Goal: Information Seeking & Learning: Learn about a topic

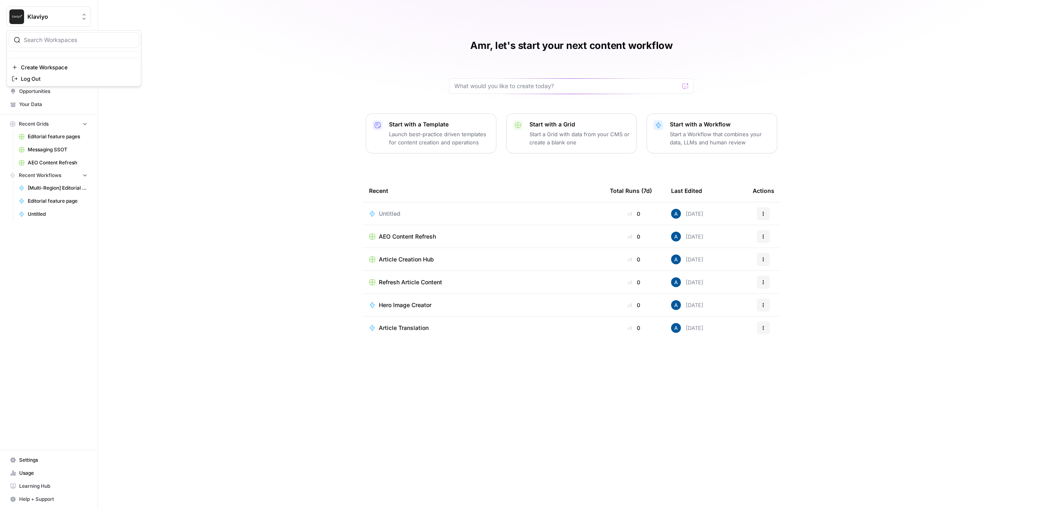
click at [59, 21] on button "Klaviyo" at bounding box center [49, 17] width 85 height 20
type input "carta"
drag, startPoint x: 37, startPoint y: 64, endPoint x: 29, endPoint y: 63, distance: 8.2
click at [31, 63] on span "Carta" at bounding box center [79, 61] width 108 height 8
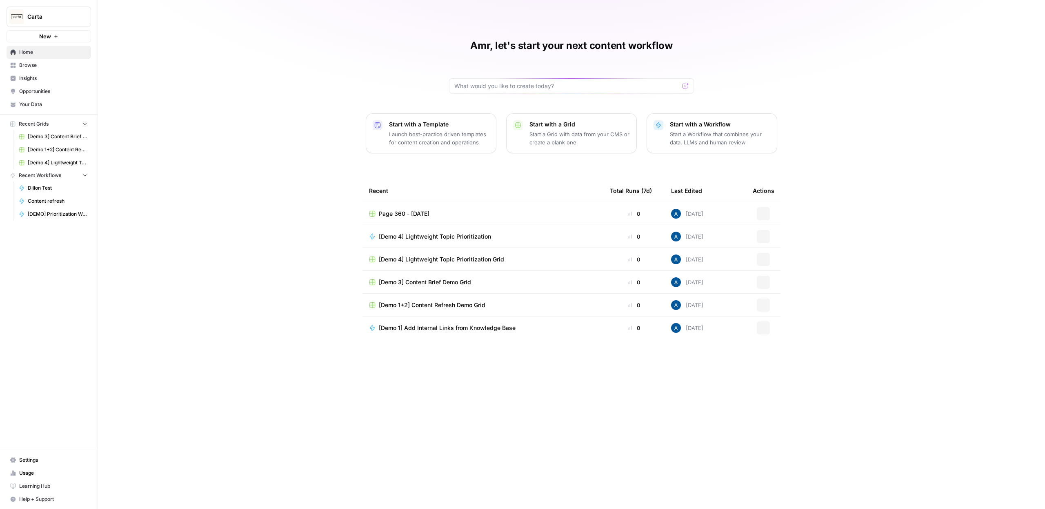
click at [35, 76] on span "Insights" at bounding box center [53, 78] width 68 height 7
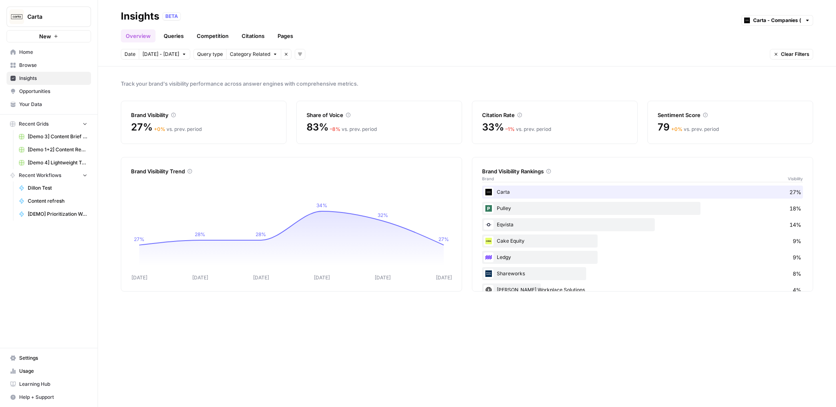
click at [174, 38] on link "Queries" at bounding box center [174, 35] width 30 height 13
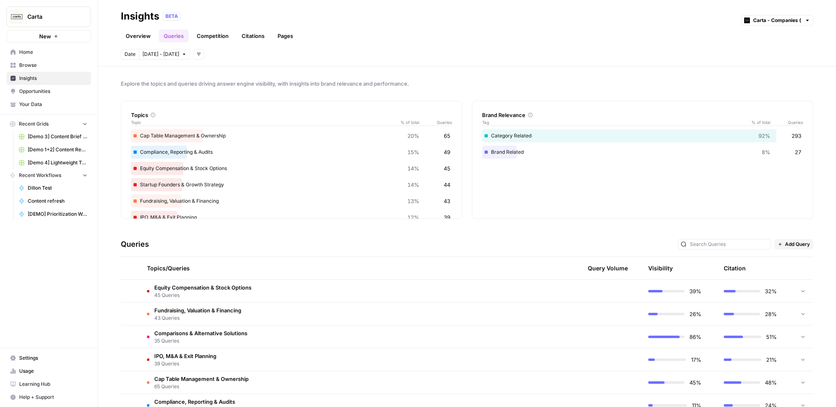
click at [320, 290] on td "Equity Compensation & Stock Options 45 Queries" at bounding box center [315, 291] width 350 height 22
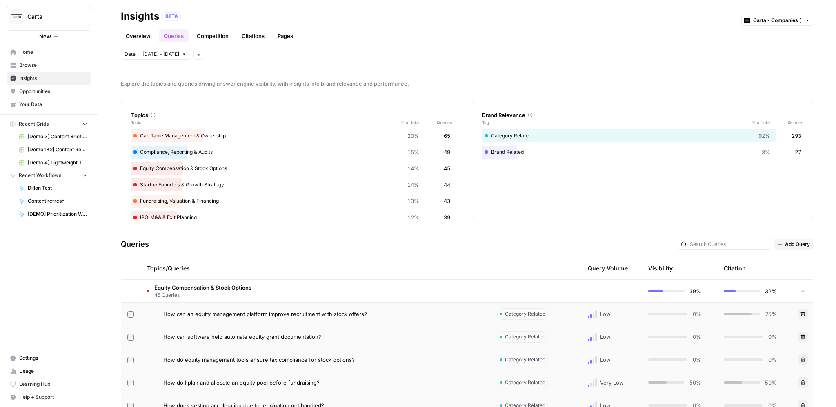
click at [323, 291] on td "Equity Compensation & Stock Options 45 Queries" at bounding box center [315, 291] width 350 height 22
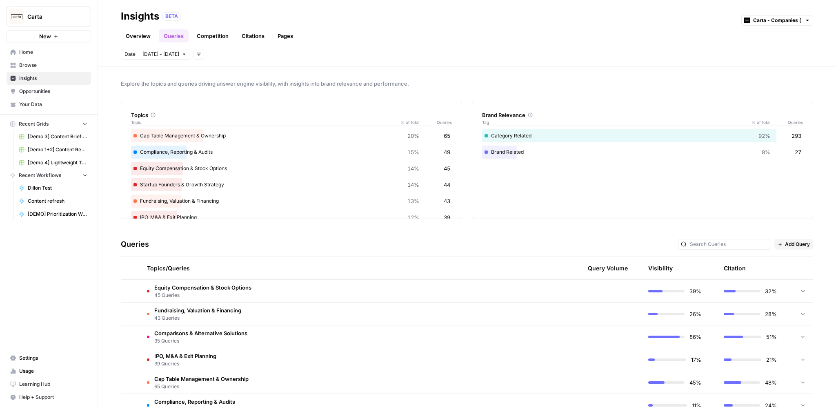
click at [321, 315] on td "Fundraising, Valuation & Financing 43 Queries" at bounding box center [315, 314] width 350 height 22
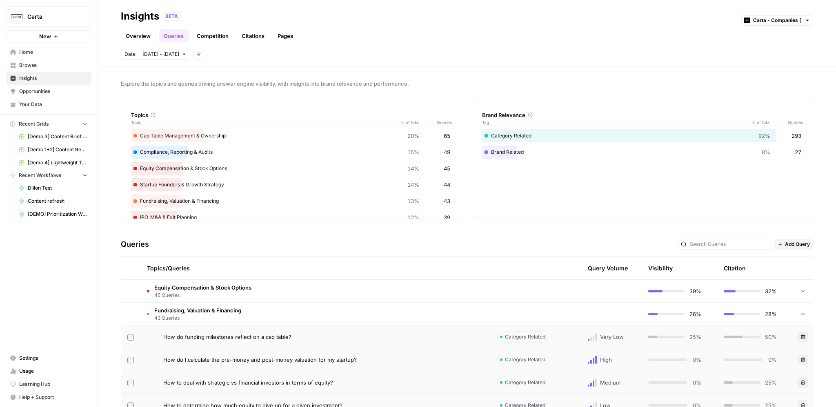
click at [327, 316] on td "Fundraising, Valuation & Financing 43 Queries" at bounding box center [315, 314] width 350 height 22
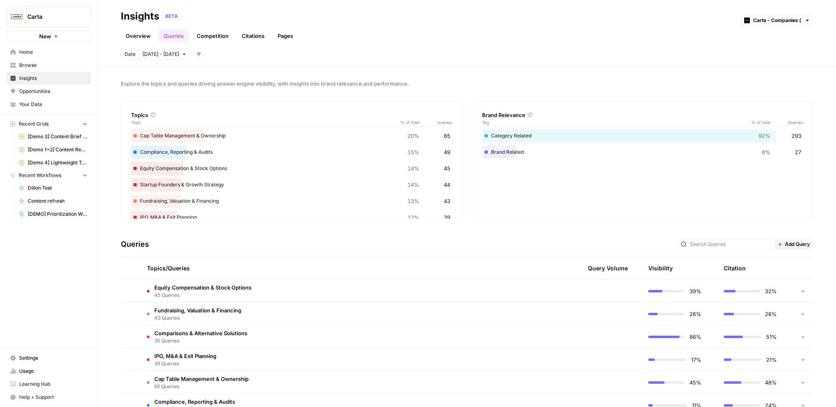
click at [298, 290] on td "Equity Compensation & Stock Options 45 Queries" at bounding box center [315, 291] width 350 height 22
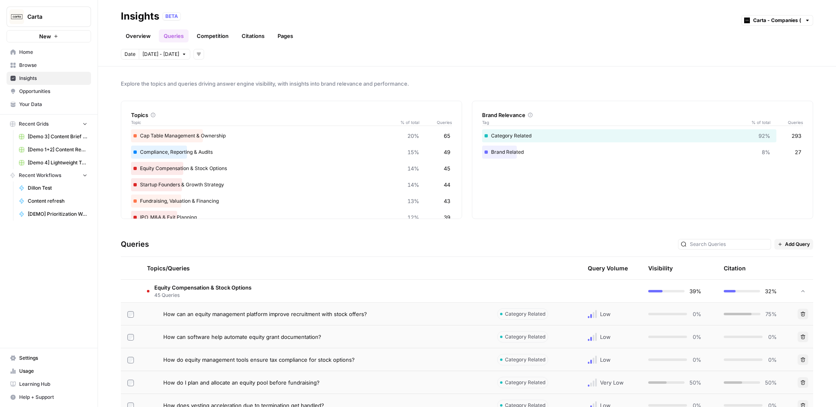
click at [296, 294] on td "Equity Compensation & Stock Options 45 Queries" at bounding box center [315, 291] width 350 height 22
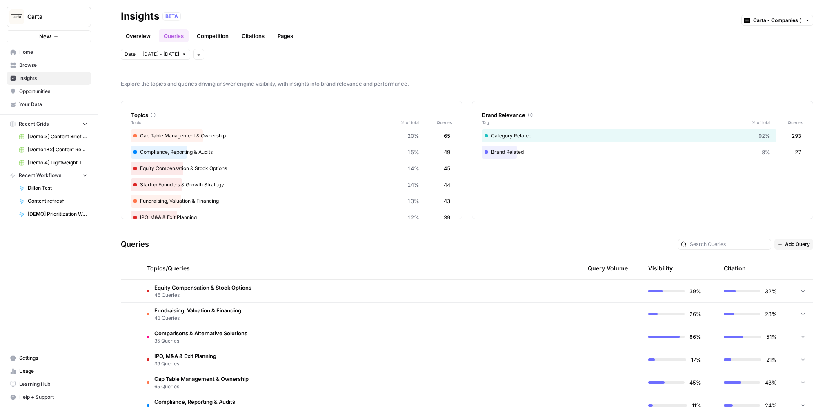
click at [296, 294] on td "Equity Compensation & Stock Options 45 Queries" at bounding box center [315, 291] width 350 height 22
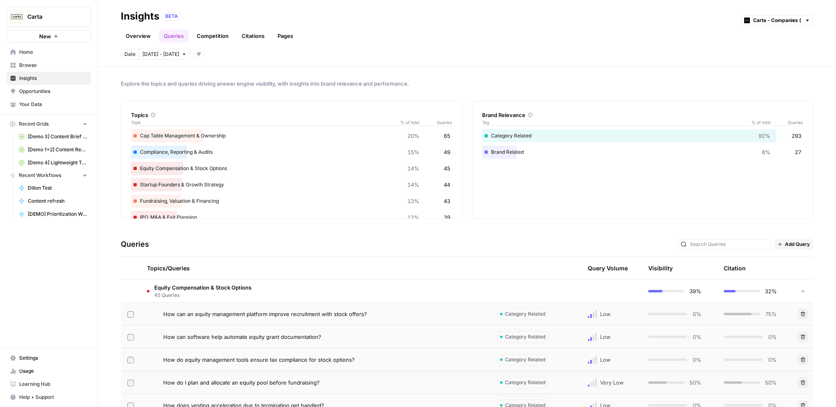
click at [366, 334] on div "How can software help automate equity grant documentation?" at bounding box center [323, 337] width 321 height 8
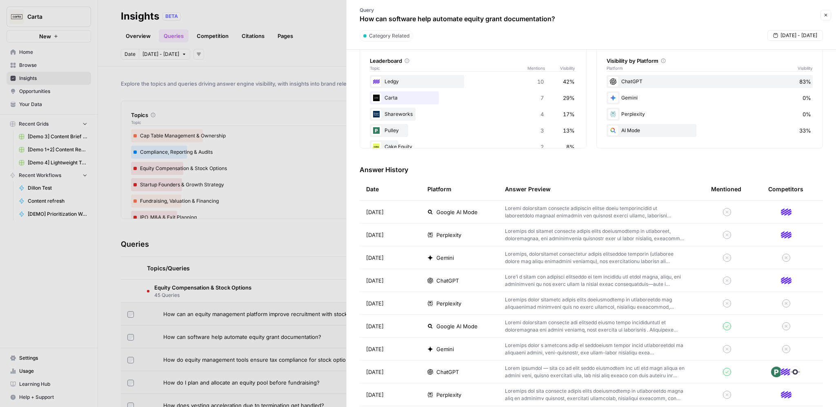
scroll to position [166, 0]
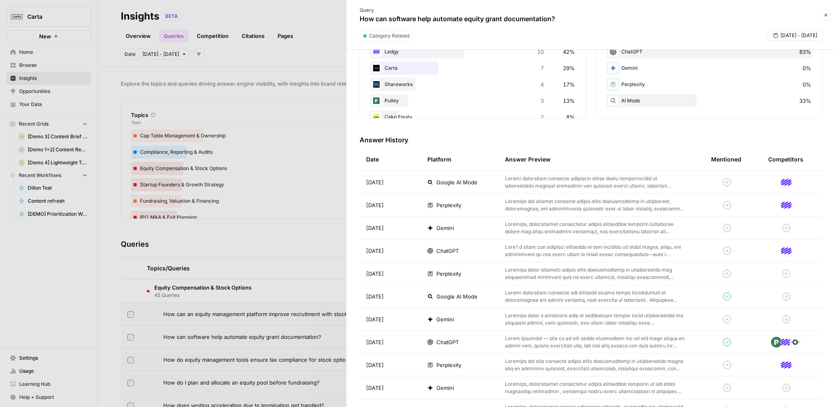
click at [522, 315] on p at bounding box center [595, 319] width 180 height 15
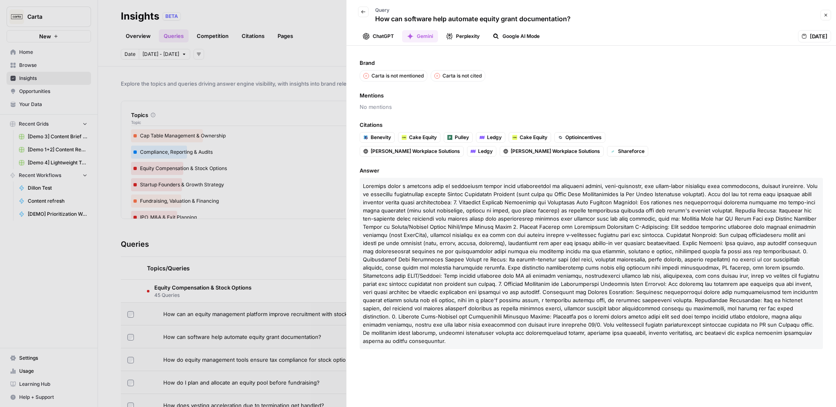
click at [364, 14] on button "Back" at bounding box center [363, 12] width 11 height 11
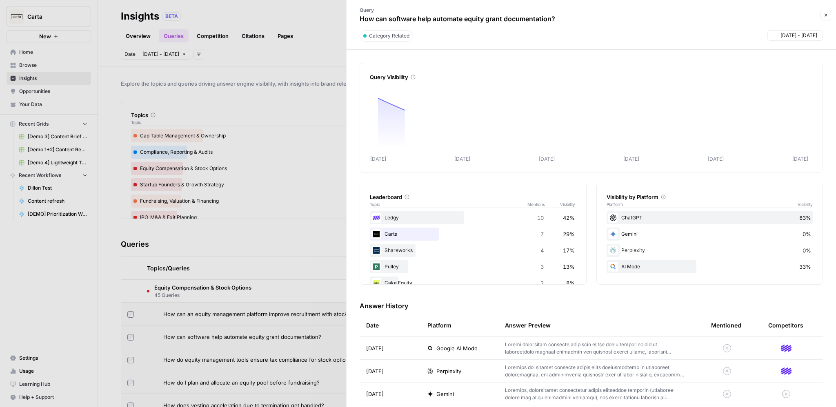
click at [285, 101] on div at bounding box center [418, 203] width 836 height 407
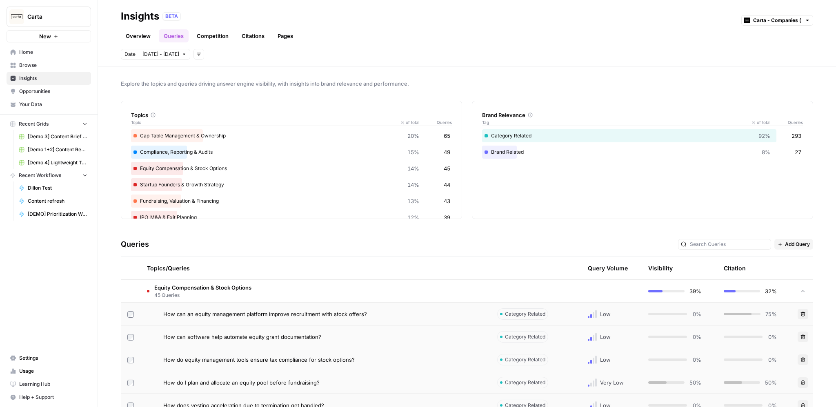
click at [219, 37] on link "Competition" at bounding box center [213, 35] width 42 height 13
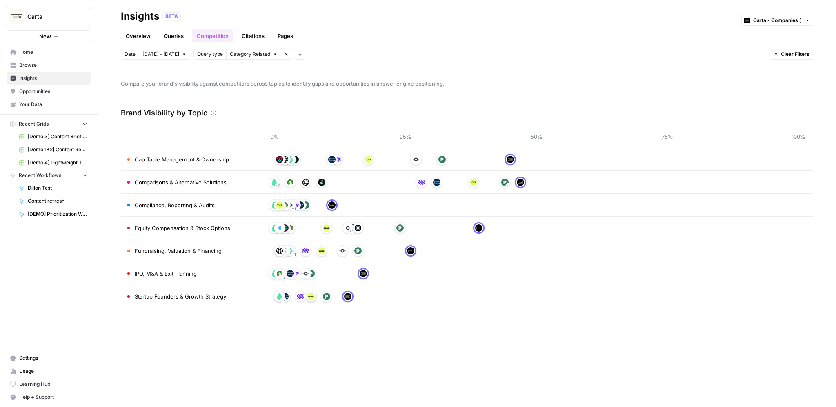
click at [259, 30] on link "Citations" at bounding box center [253, 35] width 33 height 13
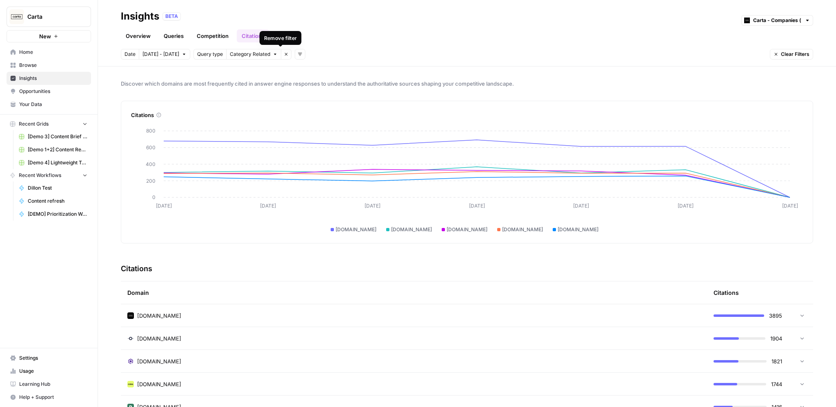
click at [283, 42] on div "Remove filter" at bounding box center [280, 38] width 42 height 14
click at [289, 32] on link "Pages" at bounding box center [285, 35] width 25 height 13
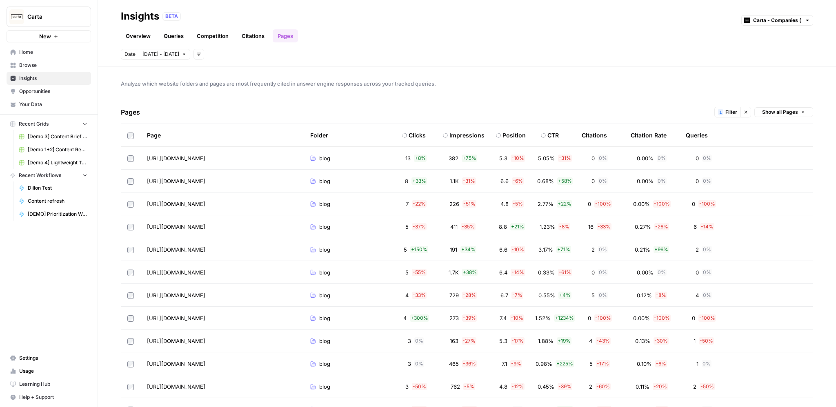
click at [48, 90] on span "Opportunities" at bounding box center [53, 91] width 68 height 7
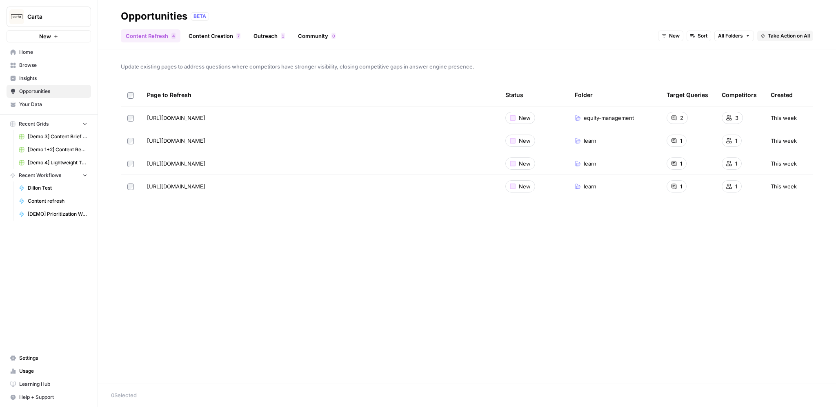
click at [214, 40] on link "Content Creation 7" at bounding box center [215, 35] width 62 height 13
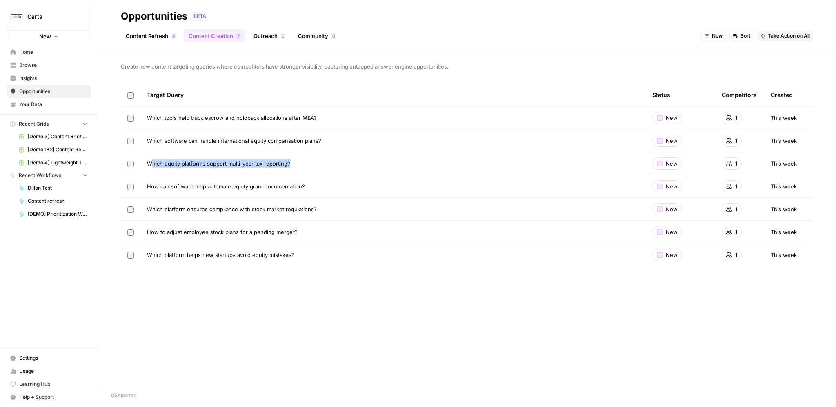
drag, startPoint x: 151, startPoint y: 163, endPoint x: 273, endPoint y: 169, distance: 122.2
click at [273, 169] on td "Which equity platforms support multi-year tax reporting?" at bounding box center [392, 163] width 505 height 22
drag, startPoint x: 177, startPoint y: 164, endPoint x: 256, endPoint y: 160, distance: 79.7
click at [256, 160] on span "Which equity platforms support multi-year tax reporting?" at bounding box center [218, 164] width 143 height 8
drag, startPoint x: 209, startPoint y: 165, endPoint x: 274, endPoint y: 165, distance: 64.9
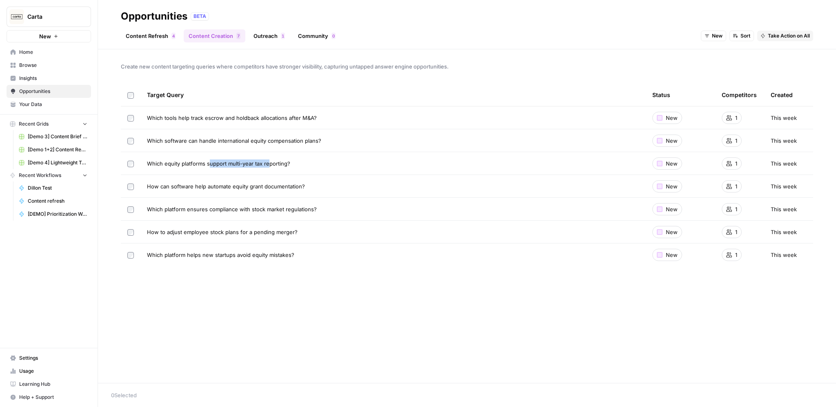
click at [271, 165] on span "Which equity platforms support multi-year tax reporting?" at bounding box center [218, 164] width 143 height 8
drag, startPoint x: 232, startPoint y: 165, endPoint x: 299, endPoint y: 162, distance: 66.6
click at [299, 162] on div "Which equity platforms support multi-year tax reporting?" at bounding box center [393, 164] width 492 height 8
click at [269, 31] on link "Outreach 1" at bounding box center [269, 35] width 41 height 13
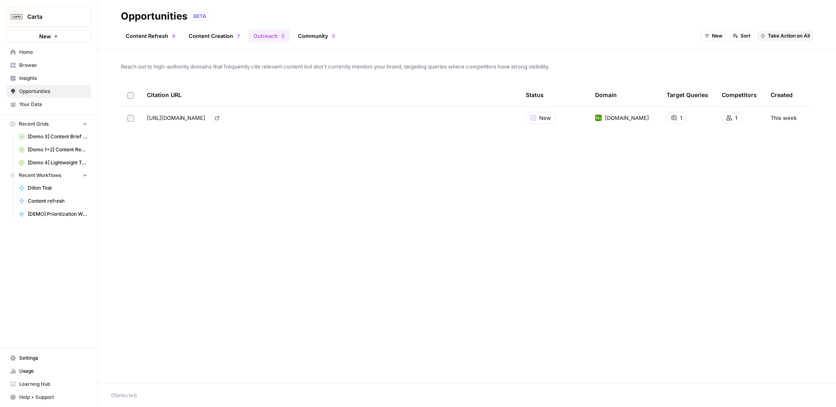
click at [219, 118] on icon "Go to page https://www.hrblock.com/tax-center/income/investments/calculate-cost…" at bounding box center [217, 118] width 4 height 4
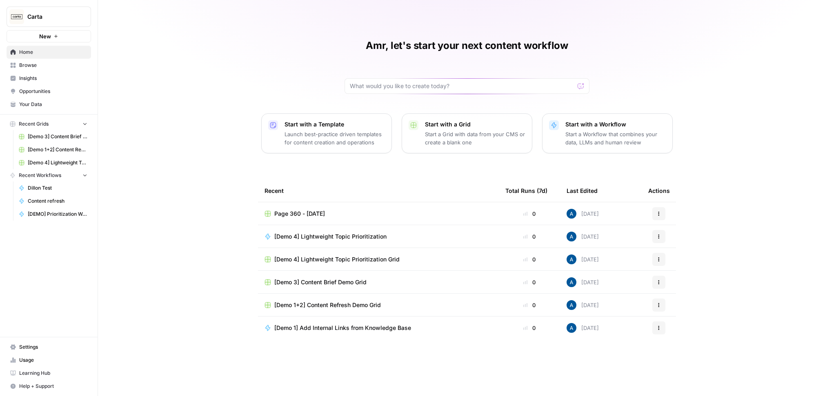
click at [49, 75] on span "Insights" at bounding box center [53, 78] width 68 height 7
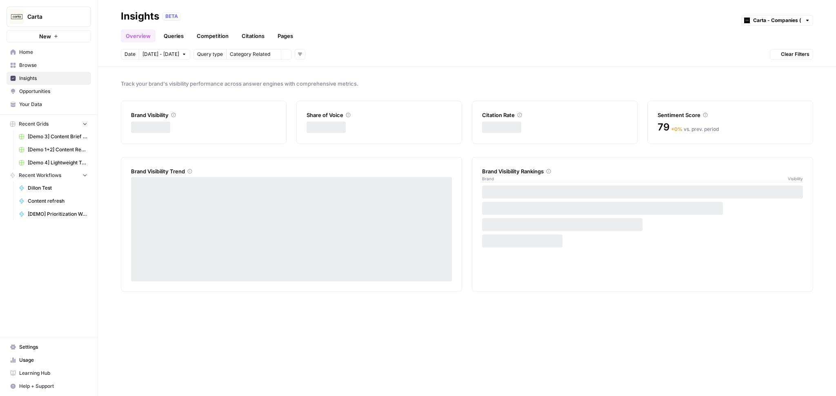
click at [39, 62] on span "Browse" at bounding box center [53, 65] width 68 height 7
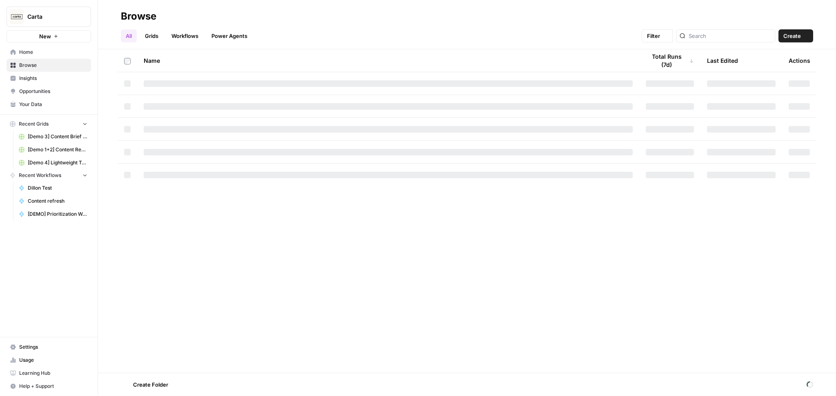
click at [38, 78] on span "Insights" at bounding box center [53, 78] width 68 height 7
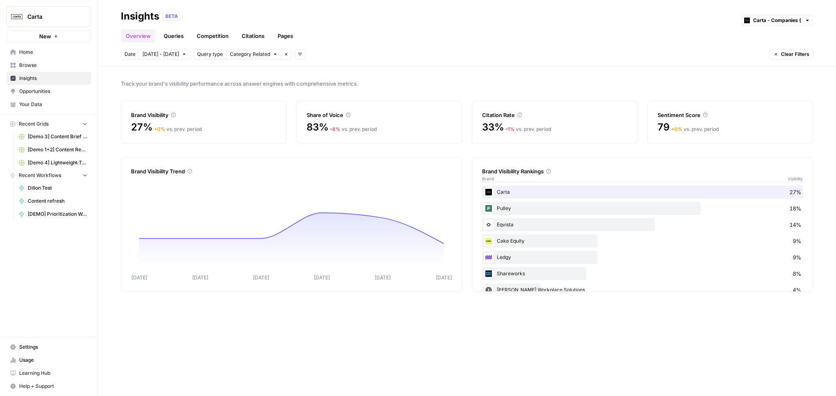
click at [38, 90] on span "Opportunities" at bounding box center [53, 91] width 68 height 7
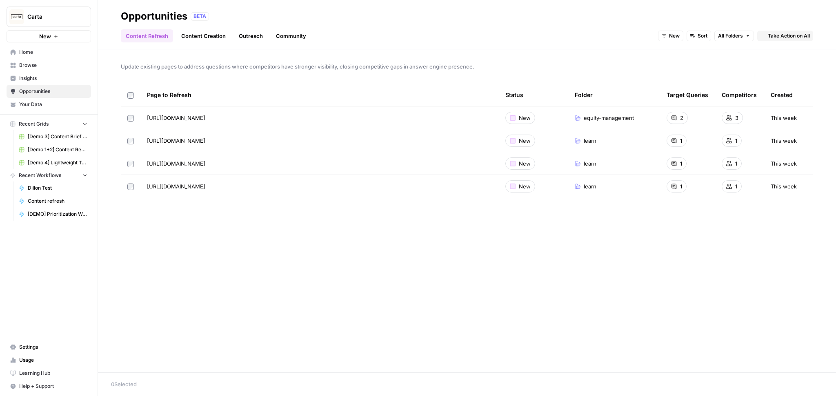
click at [35, 81] on span "Insights" at bounding box center [53, 78] width 68 height 7
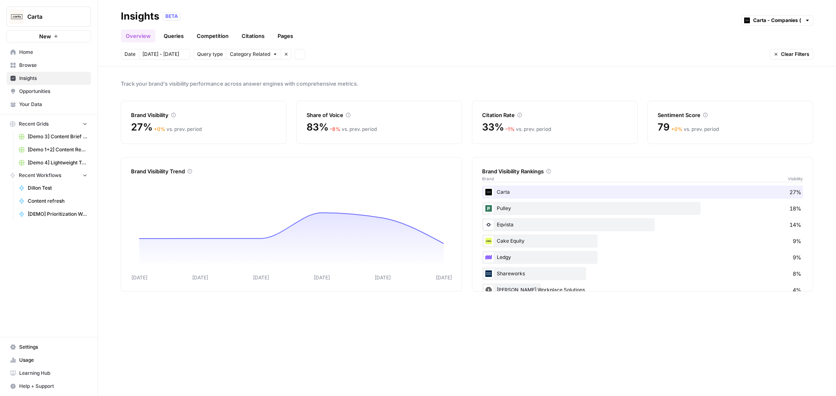
click at [38, 91] on span "Opportunities" at bounding box center [53, 91] width 68 height 7
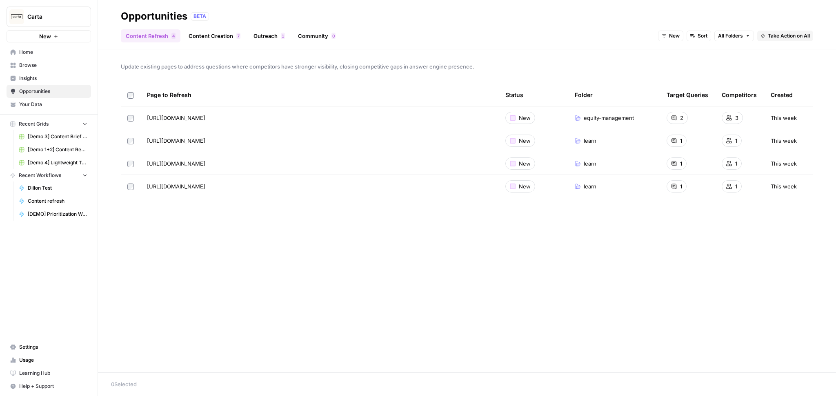
drag, startPoint x: 284, startPoint y: 256, endPoint x: 222, endPoint y: 125, distance: 145.7
click at [222, 125] on div "Update existing pages to address questions where competitors have stronger visi…" at bounding box center [467, 210] width 738 height 323
drag, startPoint x: 426, startPoint y: 259, endPoint x: 181, endPoint y: 95, distance: 295.4
click at [180, 95] on div "Update existing pages to address questions where competitors have stronger visi…" at bounding box center [467, 210] width 738 height 323
drag, startPoint x: 550, startPoint y: 228, endPoint x: 247, endPoint y: 86, distance: 335.5
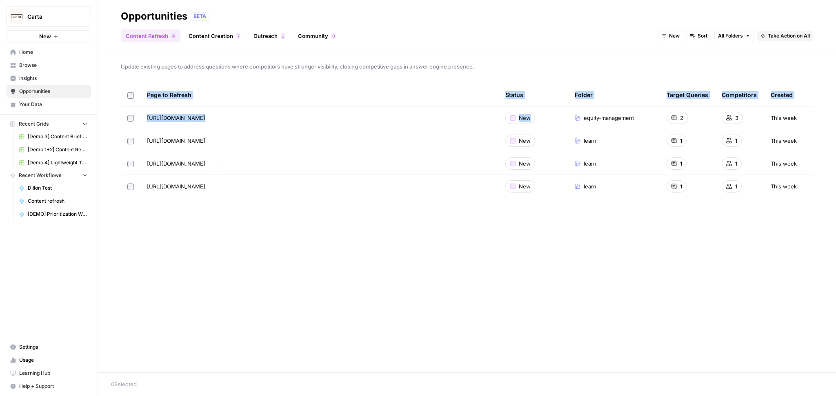
click at [247, 86] on div "Update existing pages to address questions where competitors have stronger visi…" at bounding box center [467, 210] width 738 height 323
drag, startPoint x: 434, startPoint y: 222, endPoint x: 244, endPoint y: 53, distance: 253.6
click at [244, 53] on div "Update existing pages to address questions where competitors have stronger visi…" at bounding box center [467, 210] width 738 height 323
drag, startPoint x: 330, startPoint y: 214, endPoint x: 198, endPoint y: 96, distance: 177.2
click at [198, 96] on div "Update existing pages to address questions where competitors have stronger visi…" at bounding box center [467, 210] width 738 height 323
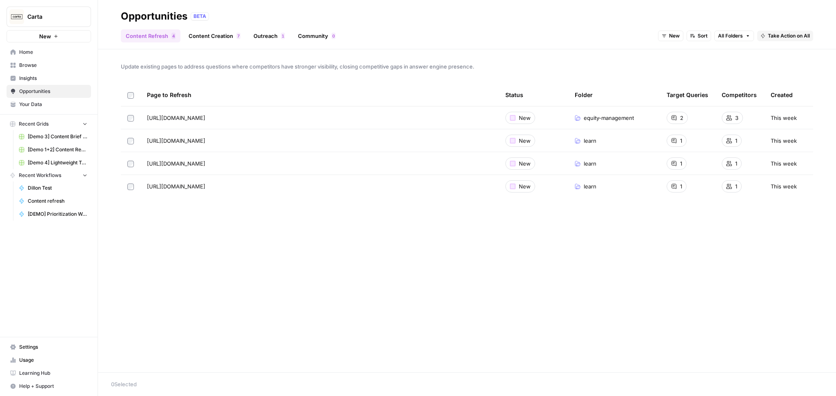
drag, startPoint x: 156, startPoint y: 205, endPoint x: 275, endPoint y: 97, distance: 160.1
click at [276, 96] on div "Update existing pages to address questions where competitors have stronger visi…" at bounding box center [467, 210] width 738 height 323
drag, startPoint x: 118, startPoint y: 82, endPoint x: 249, endPoint y: 217, distance: 187.9
click at [249, 217] on div "Update existing pages to address questions where competitors have stronger visi…" at bounding box center [467, 210] width 738 height 323
click at [249, 216] on div "Update existing pages to address questions where competitors have stronger visi…" at bounding box center [467, 210] width 738 height 323
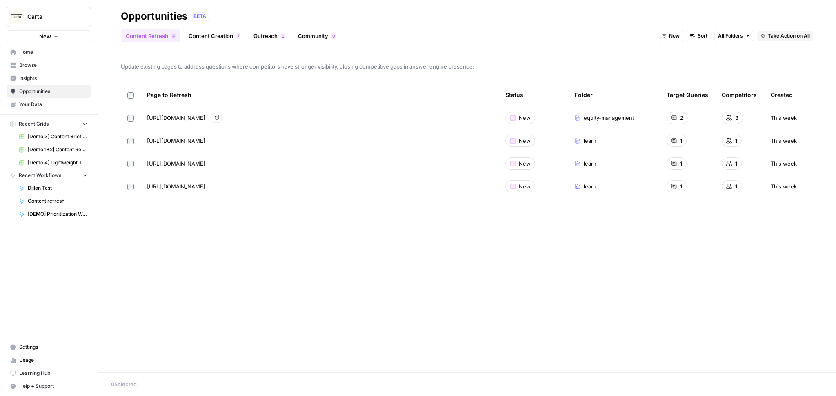
drag, startPoint x: 249, startPoint y: 216, endPoint x: 188, endPoint y: 117, distance: 116.2
click at [188, 117] on div "Update existing pages to address questions where competitors have stronger visi…" at bounding box center [467, 210] width 738 height 323
drag, startPoint x: 160, startPoint y: 102, endPoint x: 220, endPoint y: 170, distance: 90.6
click at [220, 170] on table "Page to Refresh Status Folder Target Queries Competitors Created https://carta.…" at bounding box center [467, 141] width 692 height 114
click at [36, 70] on link "Browse" at bounding box center [49, 65] width 85 height 13
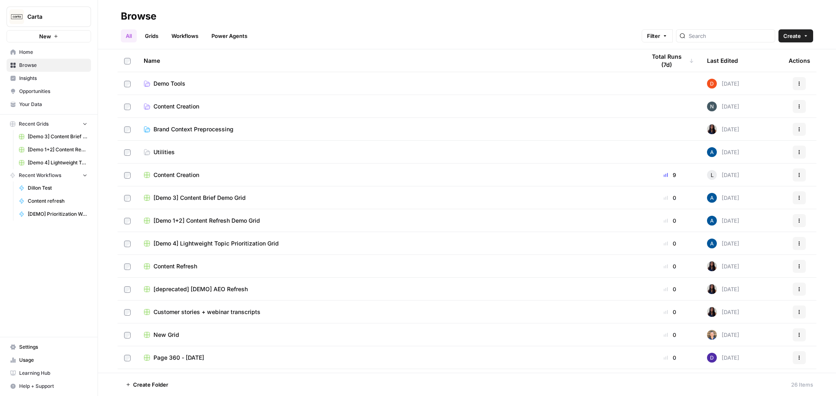
click at [182, 34] on link "Workflows" at bounding box center [185, 35] width 37 height 13
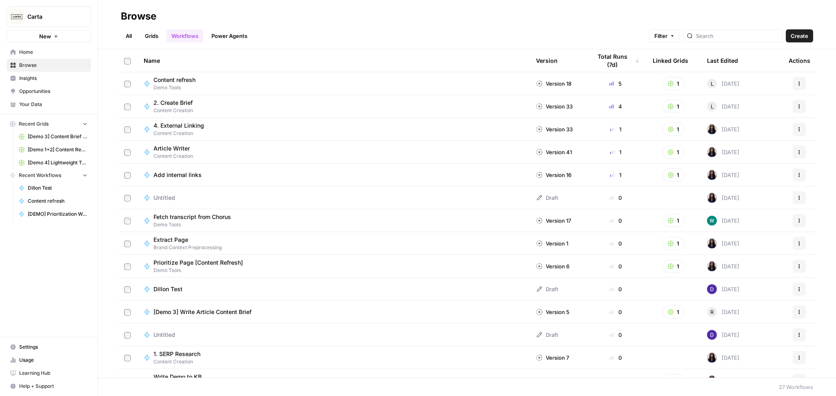
click at [172, 94] on tbody "Content refresh Demo Tools Version 18 5 1 L 3 days ago Actions 2. Create Brief …" at bounding box center [467, 380] width 699 height 617
click at [181, 115] on td "2. Create Brief Content Creation" at bounding box center [333, 106] width 392 height 22
click at [178, 104] on span "2. Create Brief" at bounding box center [172, 103] width 39 height 8
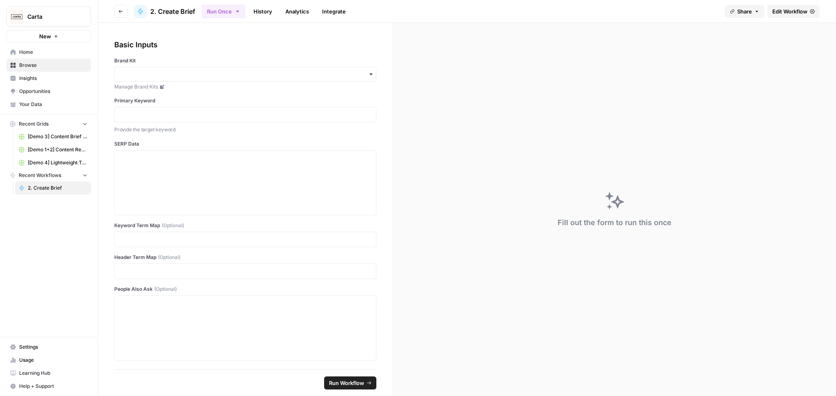
click at [810, 9] on icon at bounding box center [812, 11] width 5 height 5
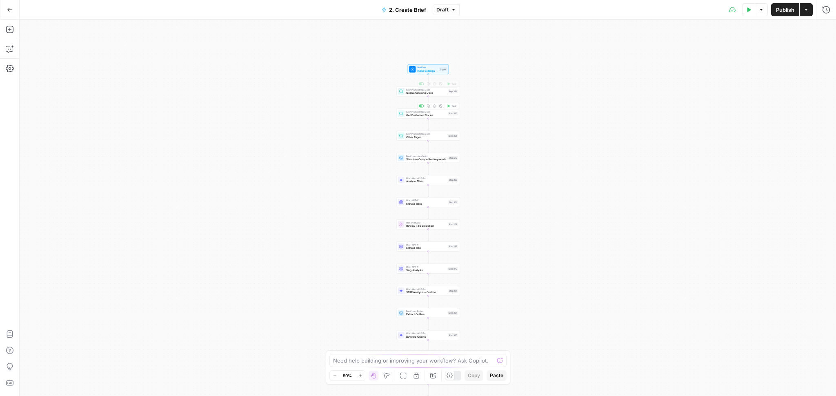
click at [299, 146] on div "Workflow Input Settings Inputs Search Knowledge Base Get Carta Brand Docs Step …" at bounding box center [428, 208] width 816 height 377
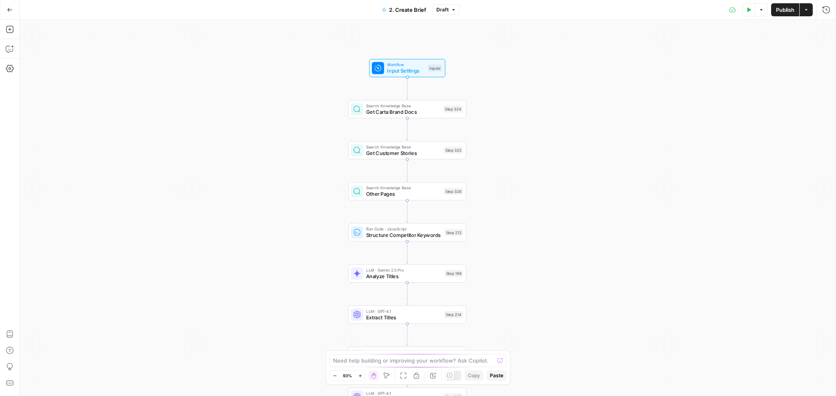
drag, startPoint x: 342, startPoint y: 152, endPoint x: 300, endPoint y: 194, distance: 59.5
click at [271, 209] on div "Workflow Input Settings Inputs Search Knowledge Base Get Carta Brand Docs Step …" at bounding box center [428, 208] width 816 height 377
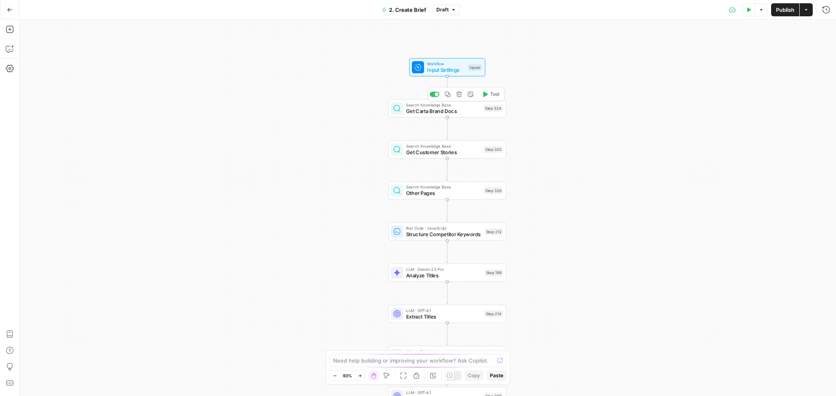
drag, startPoint x: 330, startPoint y: 146, endPoint x: 308, endPoint y: 139, distance: 23.0
click at [316, 140] on div "Workflow Input Settings Inputs Search Knowledge Base Get Carta Brand Docs Step …" at bounding box center [428, 208] width 816 height 377
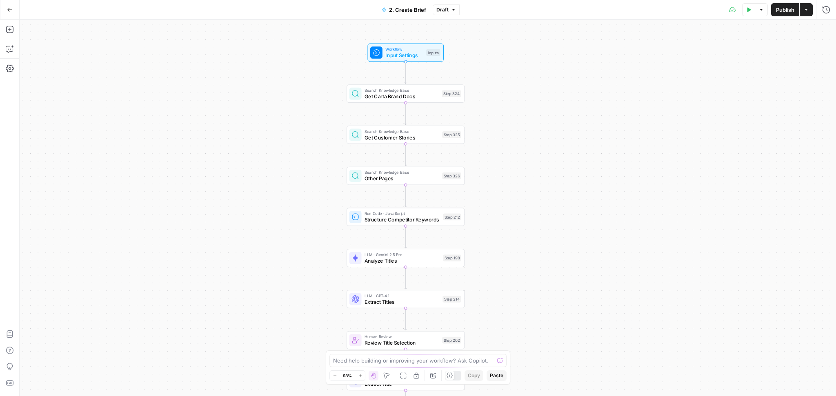
click at [17, 7] on div "Go Back" at bounding box center [10, 9] width 20 height 19
click at [15, 7] on button "Go Back" at bounding box center [9, 9] width 15 height 15
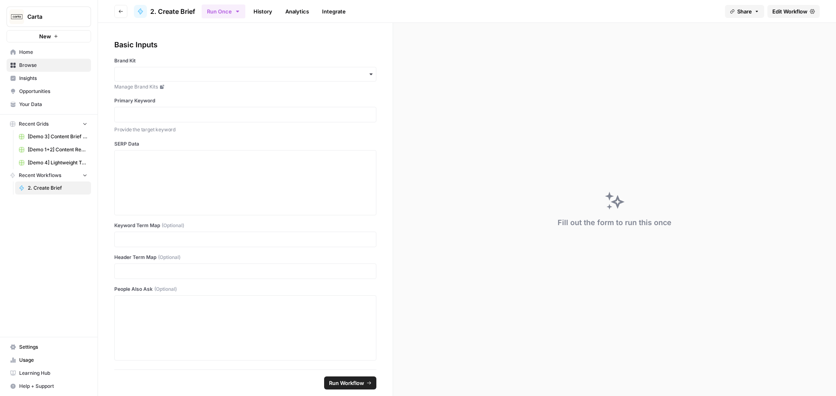
click at [117, 9] on button "Go back" at bounding box center [120, 11] width 13 height 13
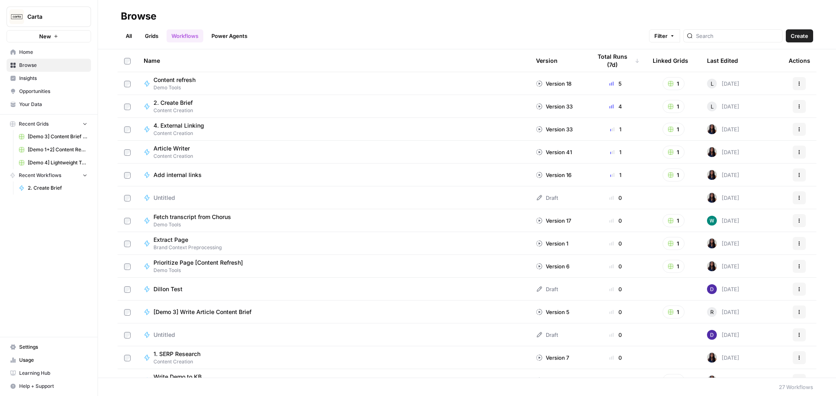
click at [154, 36] on link "Grids" at bounding box center [151, 35] width 23 height 13
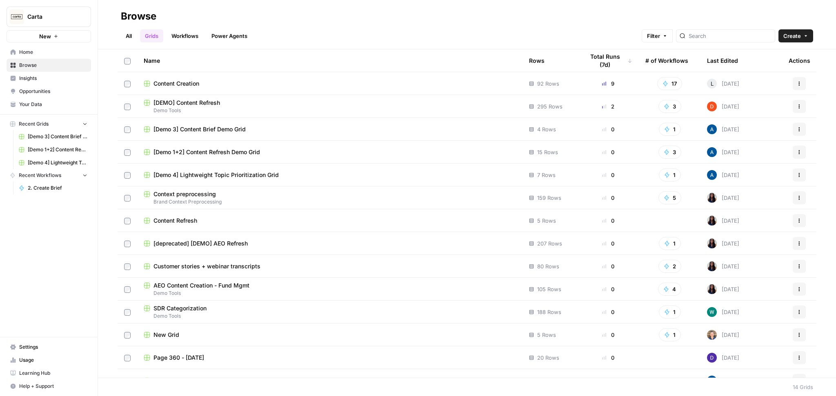
click at [174, 83] on span "Content Creation" at bounding box center [176, 84] width 46 height 8
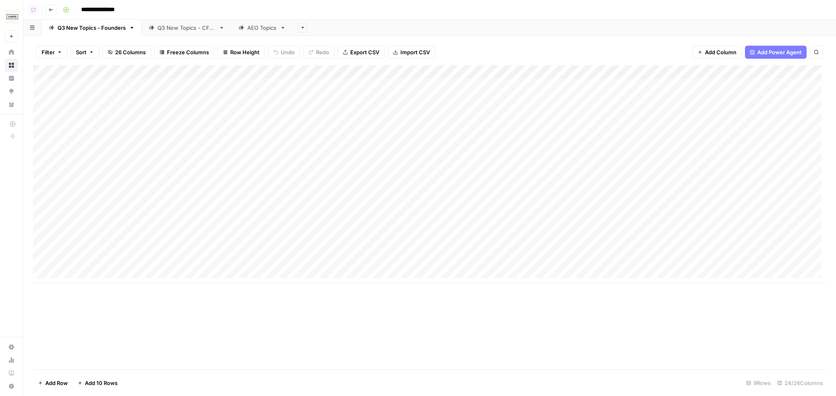
drag, startPoint x: 92, startPoint y: 85, endPoint x: 104, endPoint y: 215, distance: 130.0
click at [103, 215] on div "Add Column" at bounding box center [429, 174] width 793 height 218
drag, startPoint x: 289, startPoint y: 102, endPoint x: 276, endPoint y: 181, distance: 79.5
click at [275, 182] on div "Add Column" at bounding box center [429, 174] width 793 height 218
drag, startPoint x: 401, startPoint y: 93, endPoint x: 457, endPoint y: 187, distance: 109.3
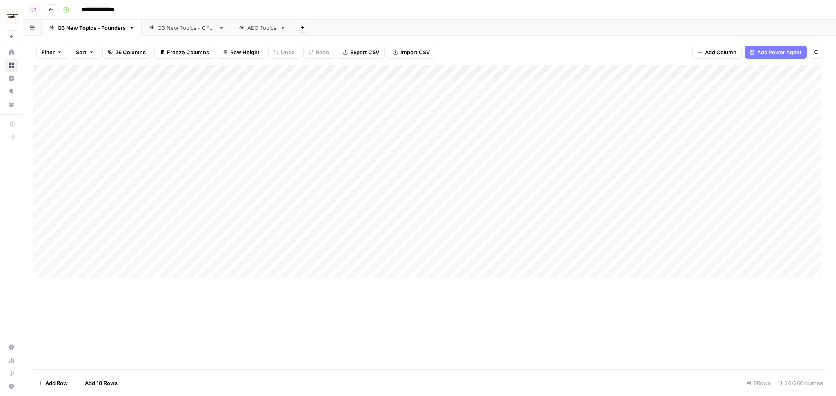
click at [457, 187] on div "Add Column" at bounding box center [429, 174] width 793 height 218
click at [664, 89] on div "Add Column" at bounding box center [429, 174] width 793 height 218
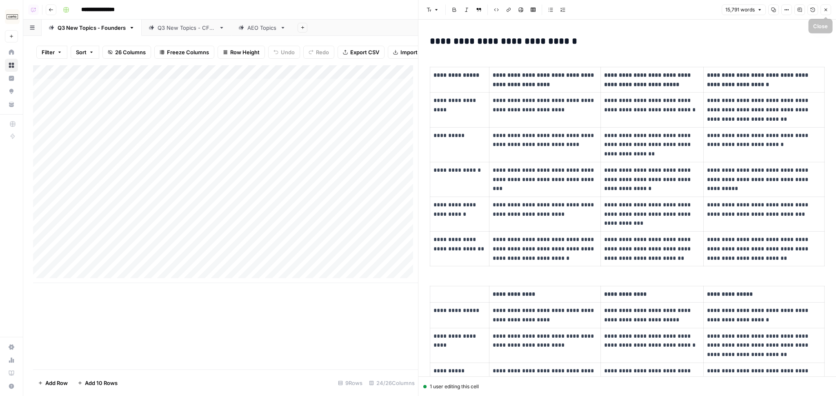
drag, startPoint x: 467, startPoint y: 124, endPoint x: 494, endPoint y: 136, distance: 29.8
click at [494, 136] on tbody "**********" at bounding box center [627, 166] width 394 height 199
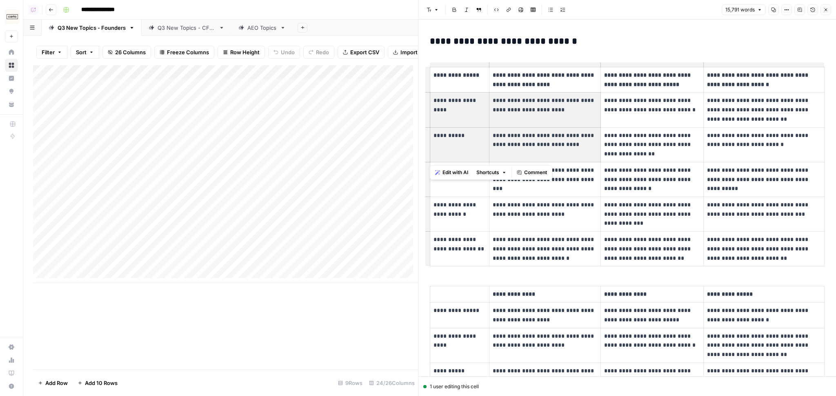
click at [527, 172] on span "Comment" at bounding box center [535, 172] width 23 height 7
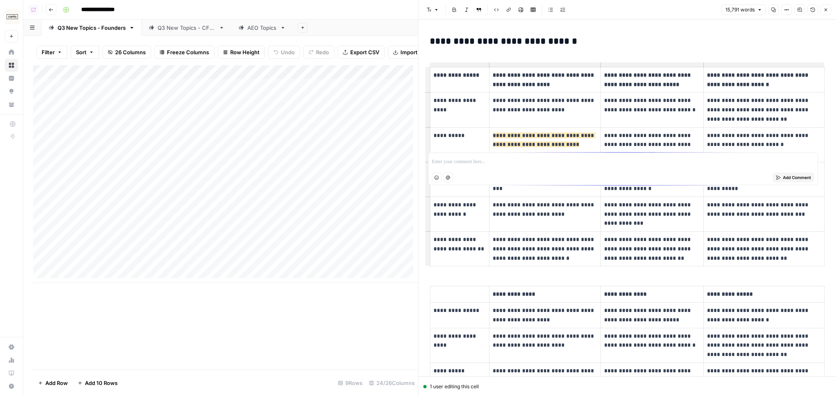
click at [496, 133] on span "**********" at bounding box center [544, 140] width 103 height 15
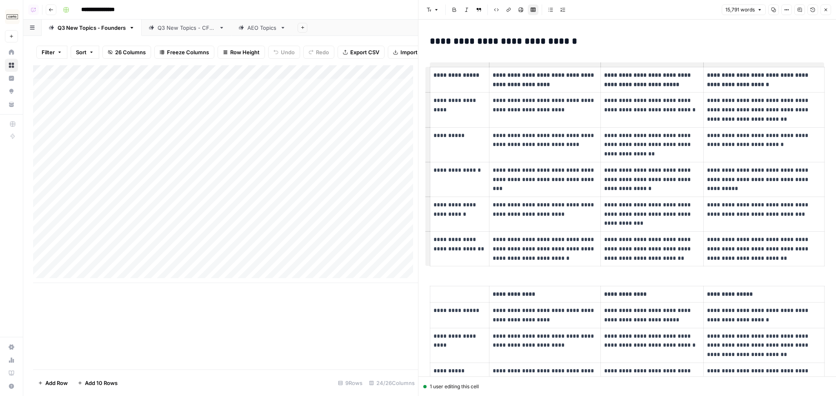
click at [448, 135] on p "**********" at bounding box center [460, 135] width 52 height 9
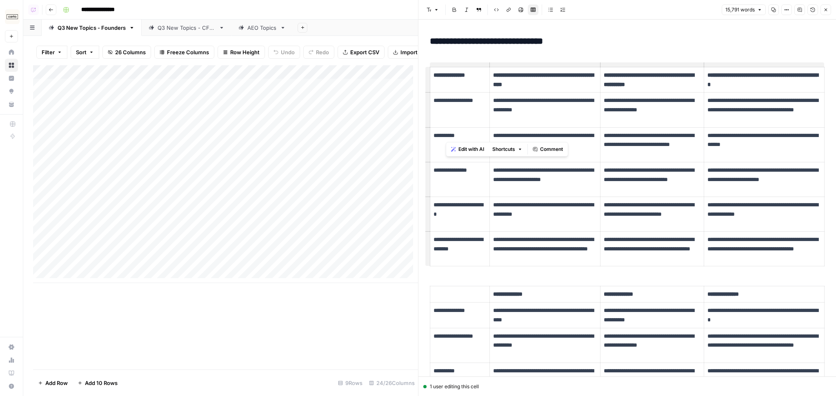
click at [496, 124] on td "**********" at bounding box center [544, 110] width 111 height 35
click at [826, 9] on icon "button" at bounding box center [825, 9] width 5 height 5
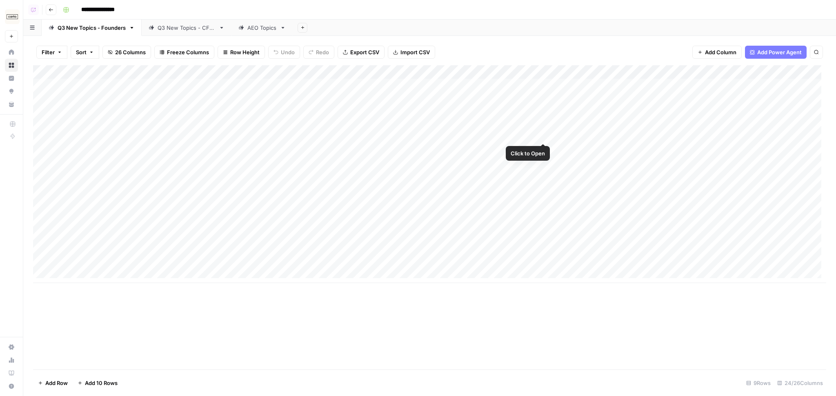
click at [643, 115] on div "Add Column" at bounding box center [429, 174] width 793 height 218
click at [755, 107] on div "Add Column" at bounding box center [429, 174] width 793 height 218
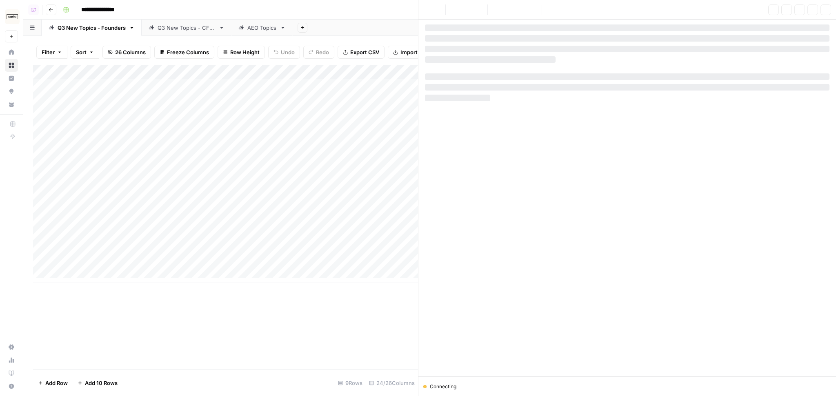
click at [652, 102] on div at bounding box center [627, 200] width 405 height 352
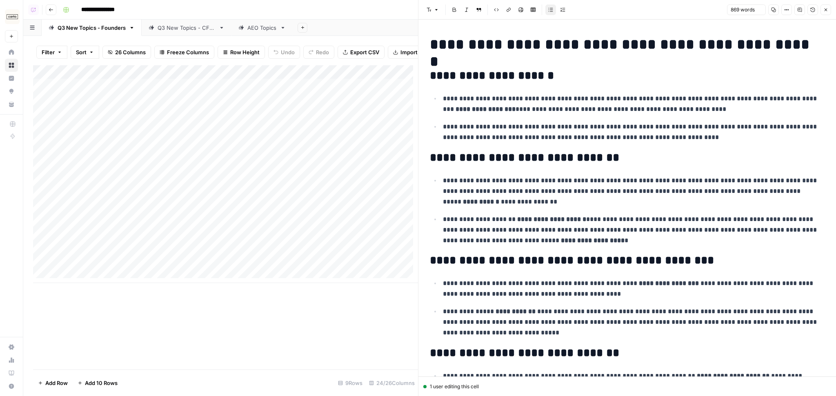
click at [827, 15] on button "Close" at bounding box center [826, 9] width 11 height 11
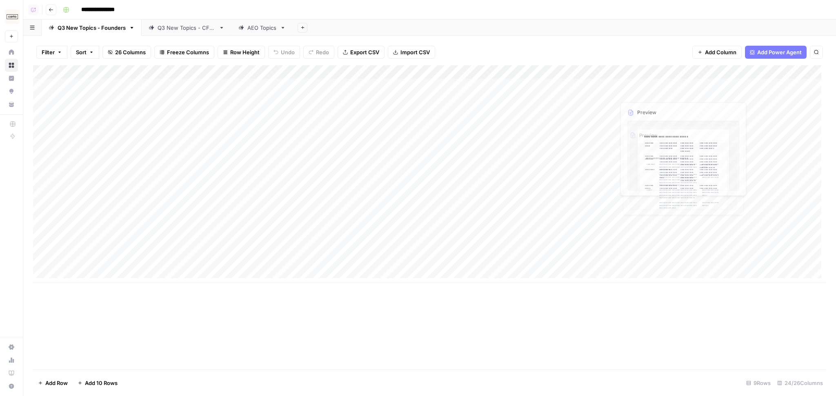
drag, startPoint x: 646, startPoint y: 96, endPoint x: 768, endPoint y: 120, distance: 124.2
click at [768, 120] on div "Add Column" at bounding box center [429, 174] width 793 height 218
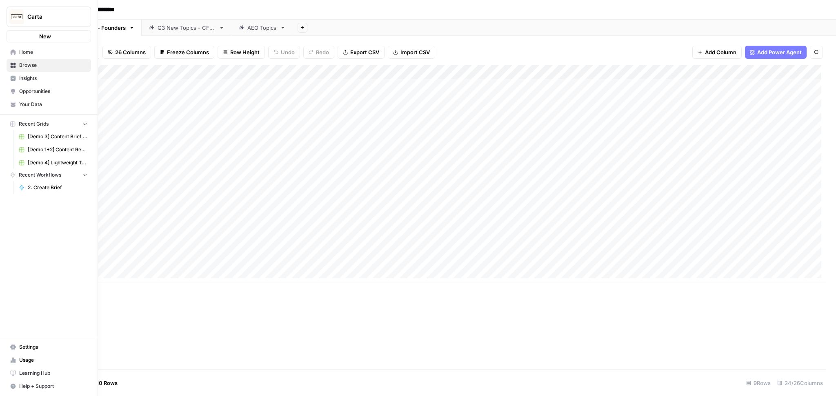
click at [13, 52] on icon at bounding box center [13, 51] width 5 height 5
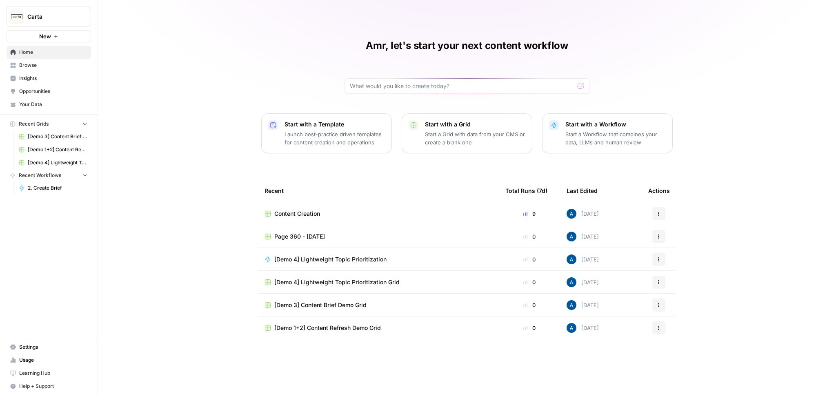
click at [35, 107] on span "Your Data" at bounding box center [53, 104] width 68 height 7
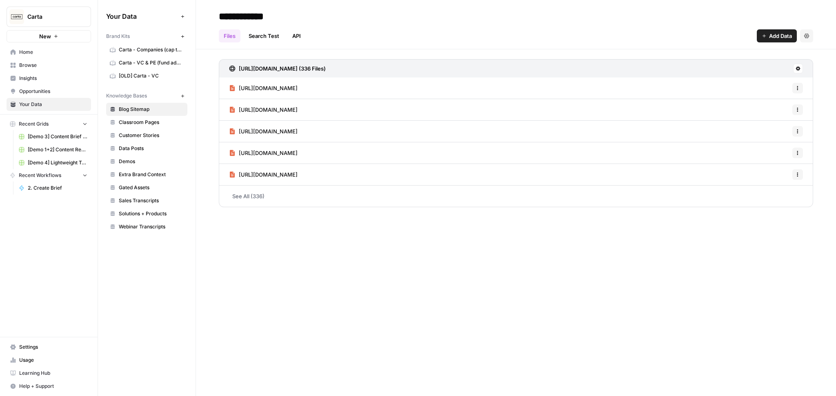
click at [18, 27] on button "Carta" at bounding box center [49, 17] width 85 height 20
type input "klav"
click at [47, 62] on span "Klaviyo" at bounding box center [79, 61] width 108 height 8
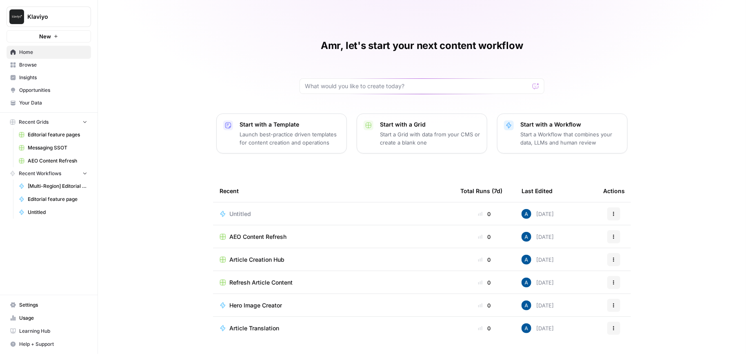
click at [37, 98] on link "Your Data" at bounding box center [49, 102] width 85 height 13
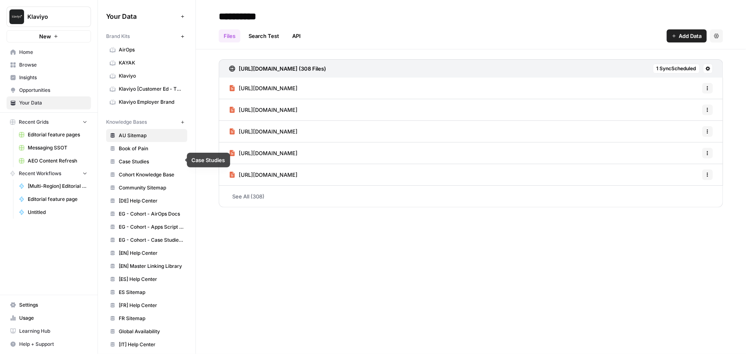
click at [380, 245] on div "**********" at bounding box center [471, 177] width 550 height 354
click at [349, 197] on link "See All (308)" at bounding box center [471, 196] width 505 height 21
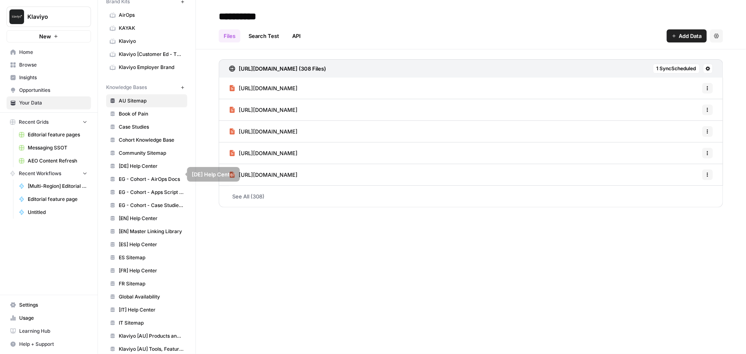
scroll to position [52, 0]
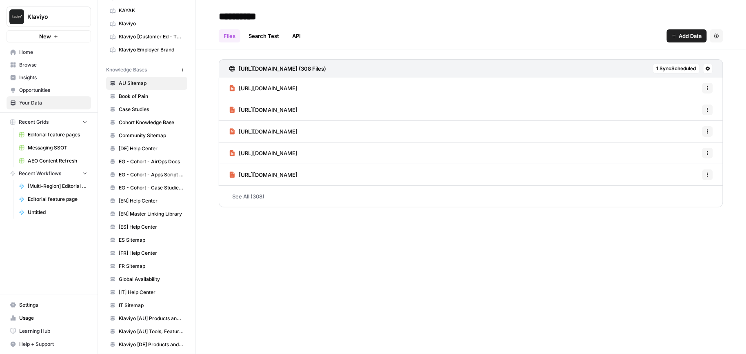
click at [140, 220] on link "[ES] Help Center" at bounding box center [146, 226] width 81 height 13
click at [128, 215] on link "[EN] Master Linking Library" at bounding box center [146, 213] width 81 height 13
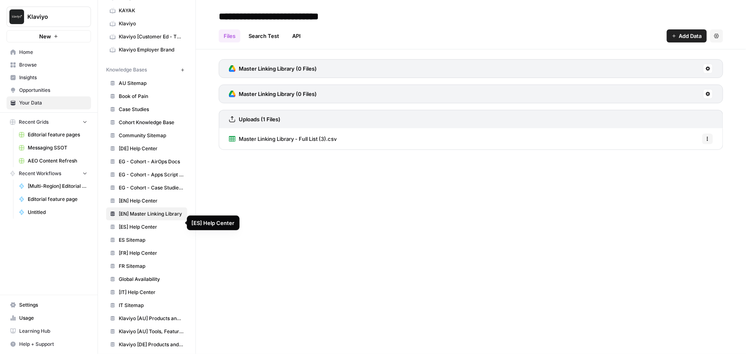
click at [126, 224] on span "[ES] Help Center" at bounding box center [151, 226] width 65 height 7
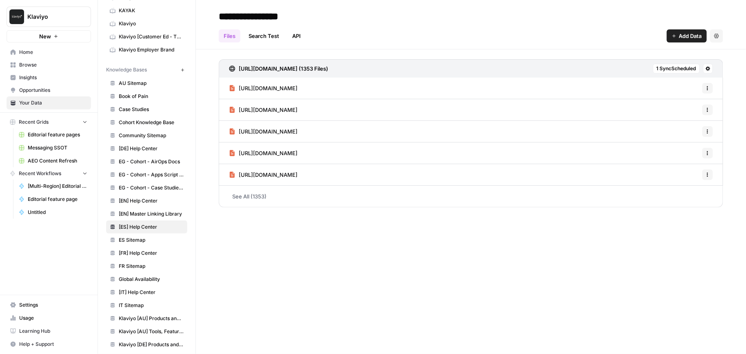
click at [125, 212] on span "[EN] Master Linking Library" at bounding box center [151, 213] width 65 height 7
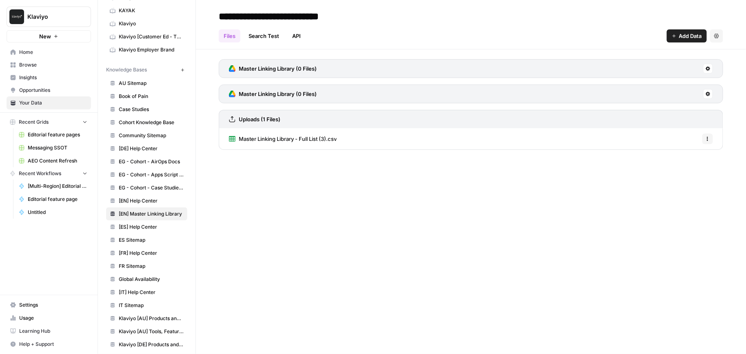
click at [125, 223] on span "[ES] Help Center" at bounding box center [151, 226] width 65 height 7
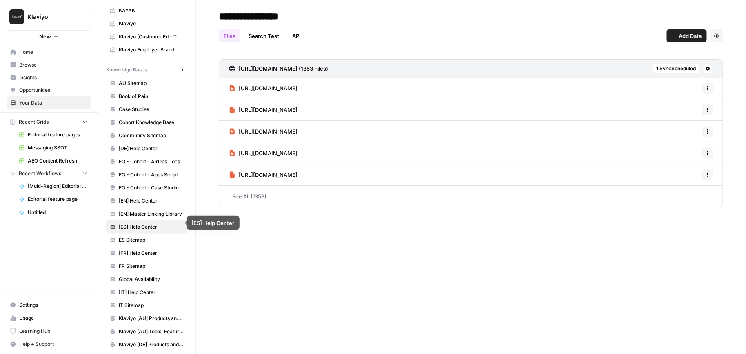
click at [127, 210] on span "[EN] Master Linking Library" at bounding box center [151, 213] width 65 height 7
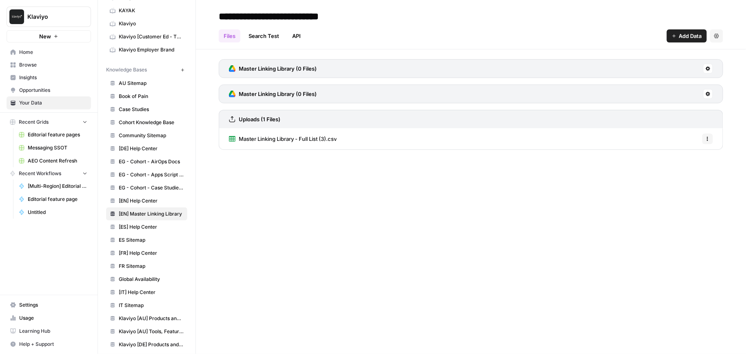
click at [128, 194] on link "[EN] Help Center" at bounding box center [146, 200] width 81 height 13
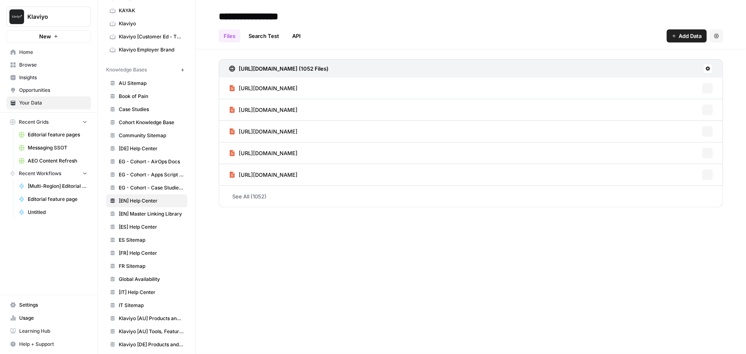
click at [127, 214] on link "[EN] Master Linking Library" at bounding box center [146, 213] width 81 height 13
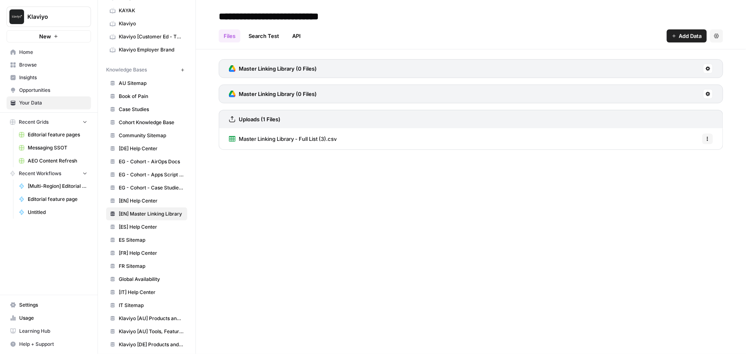
click at [127, 200] on span "[EN] Help Center" at bounding box center [151, 200] width 65 height 7
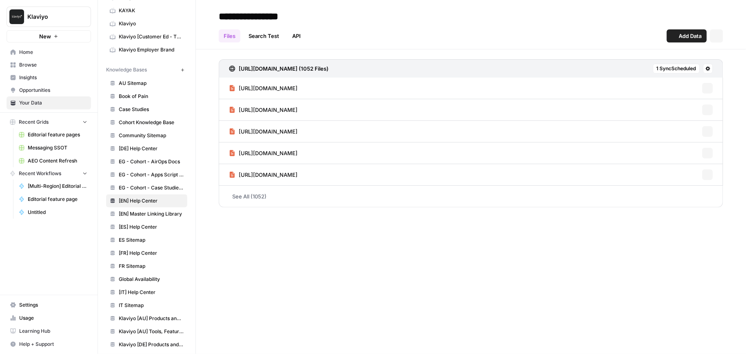
click at [127, 210] on span "[EN] Master Linking Library" at bounding box center [151, 213] width 65 height 7
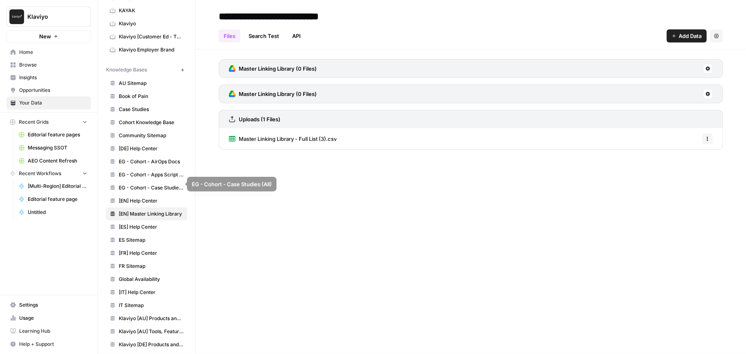
click at [151, 199] on span "[EN] Help Center" at bounding box center [151, 200] width 65 height 7
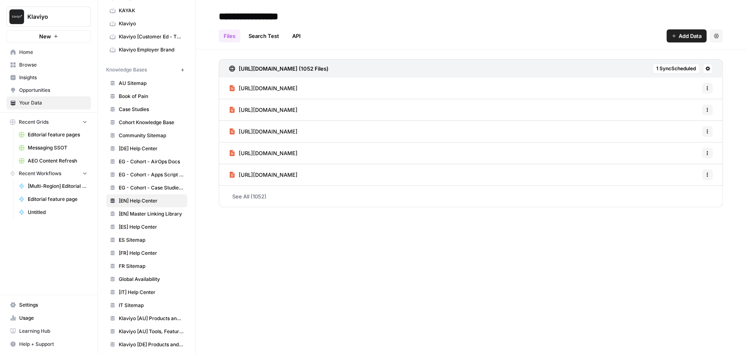
click at [169, 210] on span "[EN] Master Linking Library" at bounding box center [151, 213] width 65 height 7
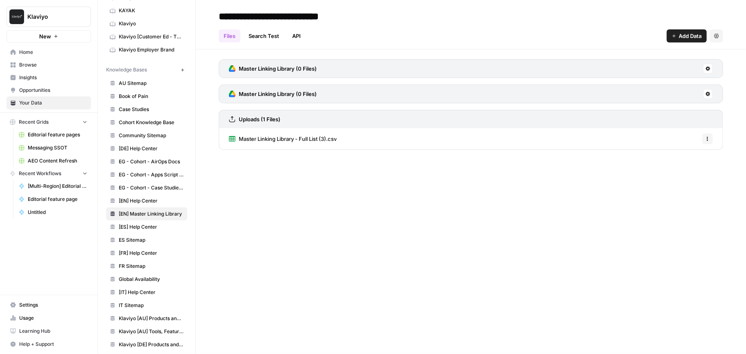
click at [269, 138] on span "Master Linking Library - Full List (3).csv" at bounding box center [288, 139] width 98 height 8
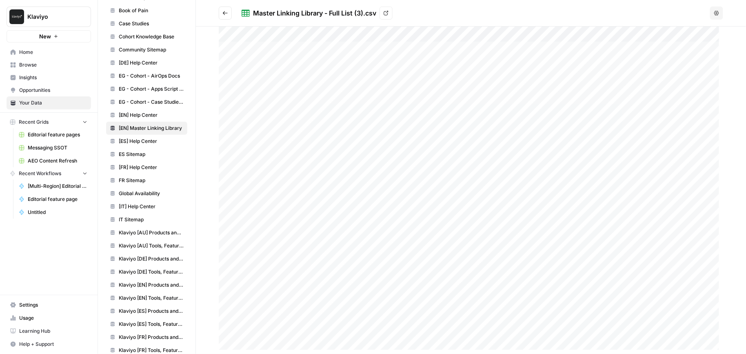
scroll to position [244, 0]
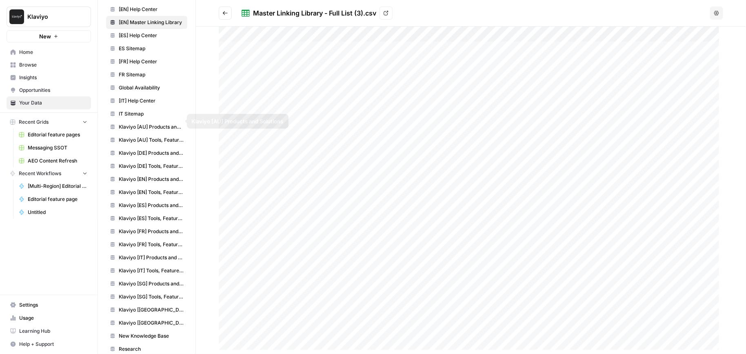
click at [149, 114] on link "IT Sitemap" at bounding box center [146, 113] width 81 height 13
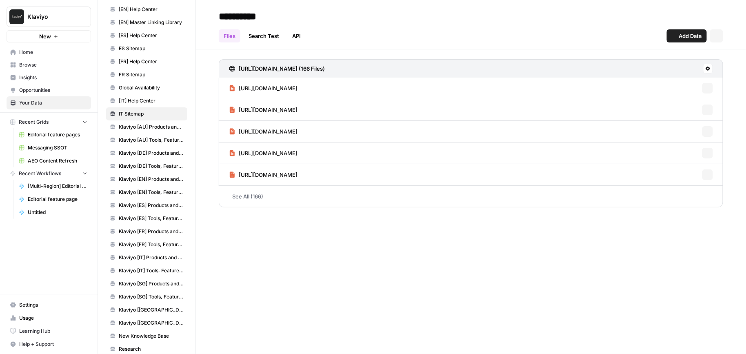
click at [148, 149] on span "Klaviyo [DE] Products and Solutions" at bounding box center [151, 152] width 65 height 7
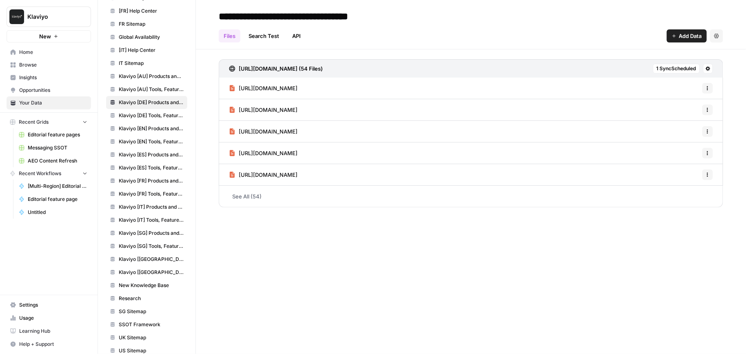
scroll to position [297, 0]
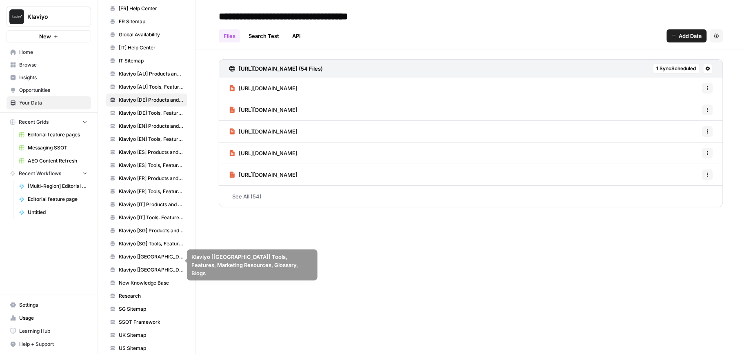
click at [154, 305] on span "SG Sitemap" at bounding box center [151, 308] width 65 height 7
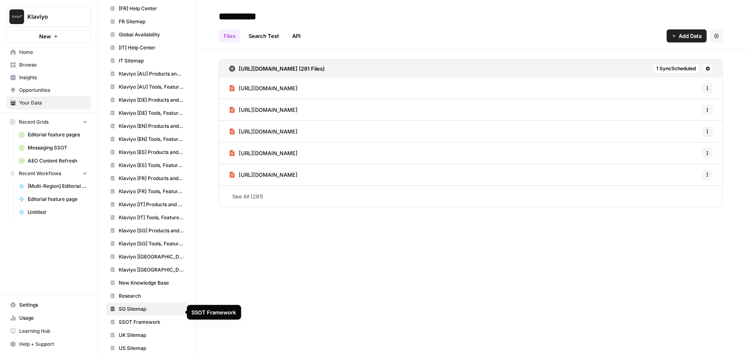
click at [156, 318] on span "SSOT Framework" at bounding box center [151, 321] width 65 height 7
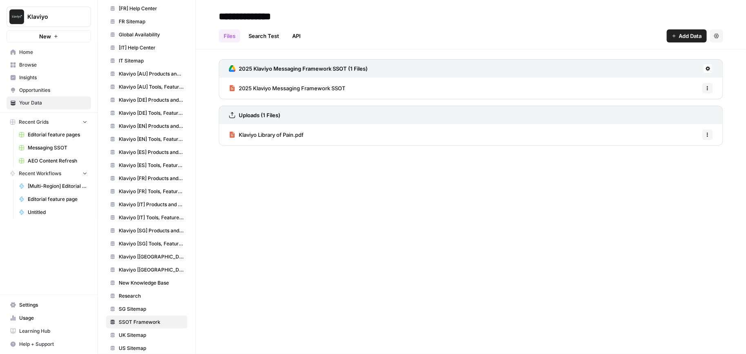
click at [296, 131] on span "Klaviyo Library of Pain.pdf" at bounding box center [271, 135] width 65 height 8
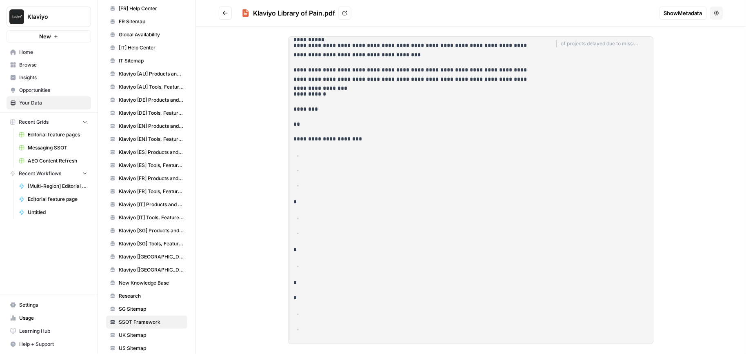
scroll to position [7579, 0]
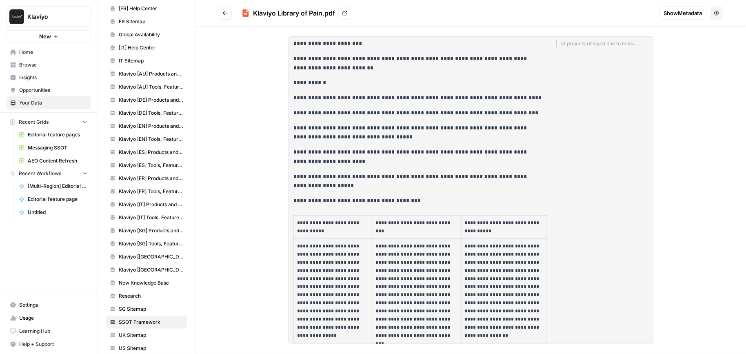
click at [145, 331] on span "UK Sitemap" at bounding box center [151, 334] width 65 height 7
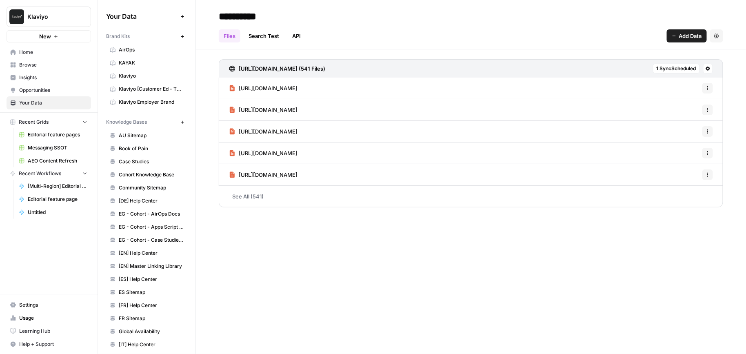
click at [126, 142] on link "Book of Pain" at bounding box center [146, 148] width 81 height 13
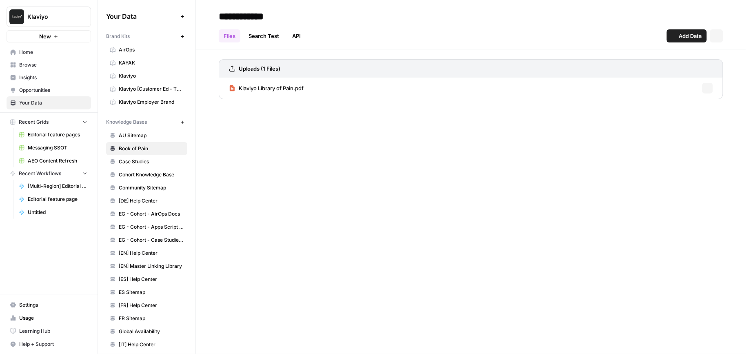
click at [128, 162] on span "Case Studies" at bounding box center [151, 161] width 65 height 7
click at [136, 177] on link "Cohort Knowledge Base" at bounding box center [146, 174] width 81 height 13
click at [136, 164] on link "Case Studies" at bounding box center [146, 161] width 81 height 13
click at [295, 87] on span "Case_Studies_-_Published_Case_Studies_3_csv_export.csv" at bounding box center [313, 88] width 149 height 8
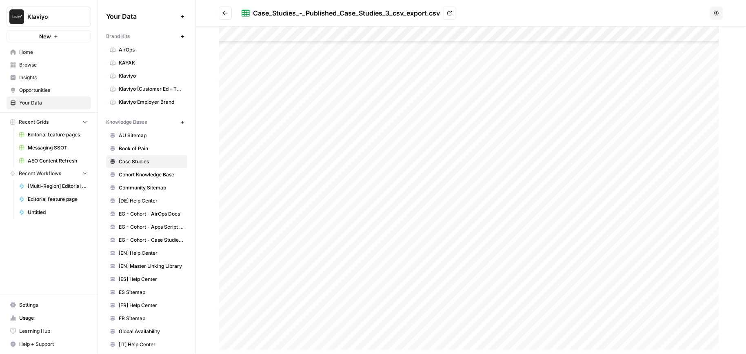
scroll to position [1711, 0]
click at [222, 11] on icon "Go back" at bounding box center [225, 13] width 6 height 6
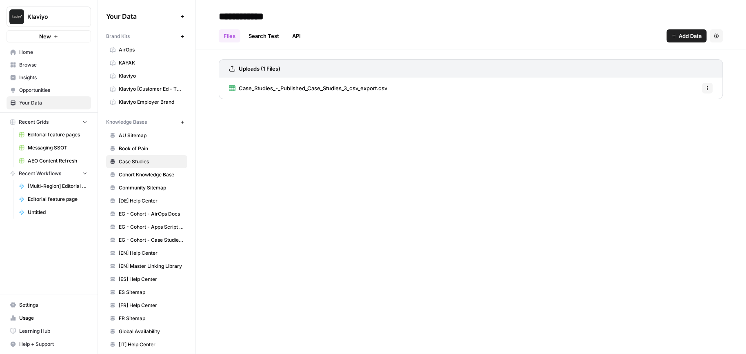
click at [374, 213] on div "**********" at bounding box center [471, 177] width 550 height 354
click at [423, 280] on div "**********" at bounding box center [471, 177] width 550 height 354
click at [51, 60] on link "Browse" at bounding box center [49, 64] width 85 height 13
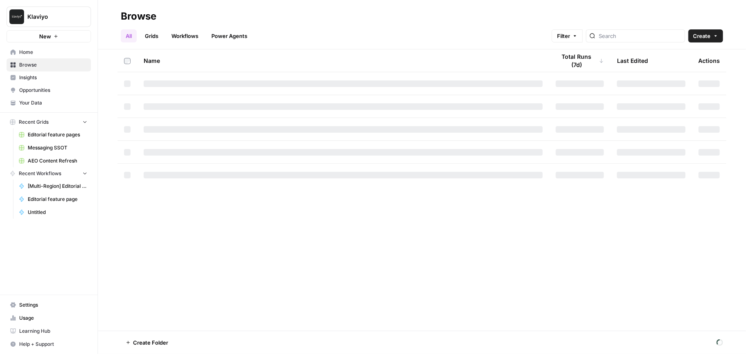
click at [193, 35] on link "Workflows" at bounding box center [185, 35] width 37 height 13
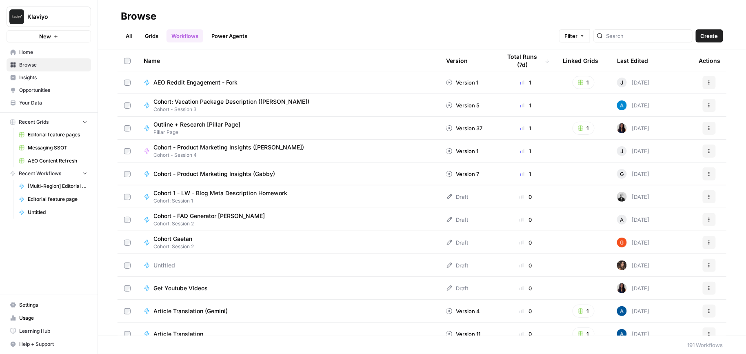
scroll to position [289, 0]
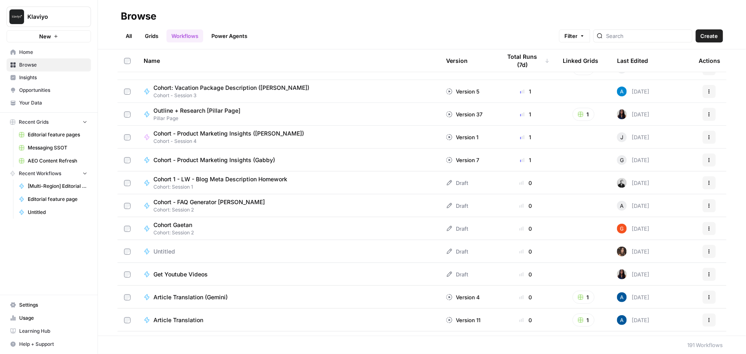
click at [45, 80] on span "Insights" at bounding box center [53, 77] width 68 height 7
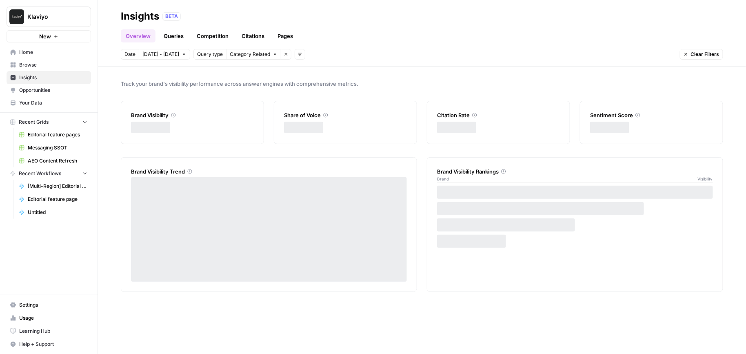
click at [53, 92] on span "Opportunities" at bounding box center [53, 90] width 68 height 7
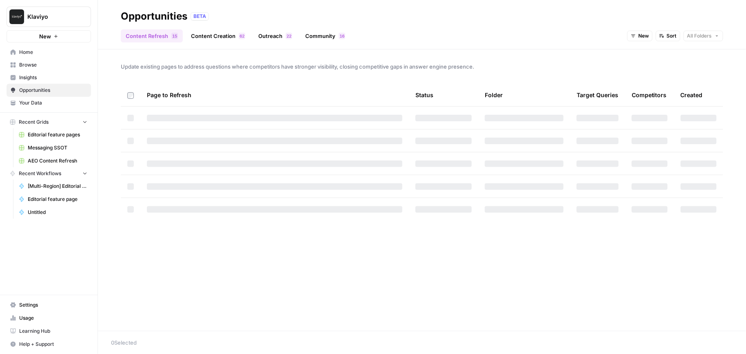
click at [51, 109] on nav "Home Browse Insights Opportunities Your Data" at bounding box center [49, 77] width 98 height 70
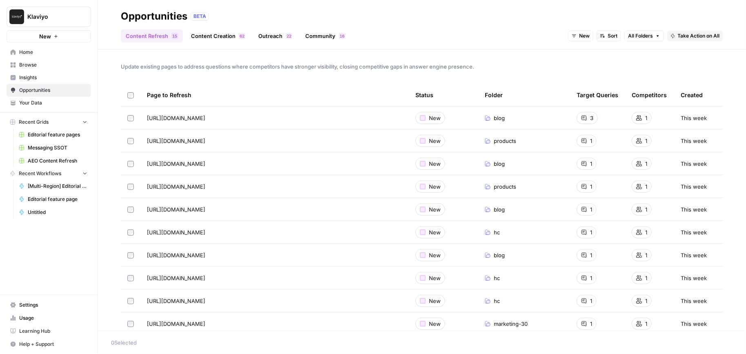
click at [51, 108] on link "Your Data" at bounding box center [49, 102] width 85 height 13
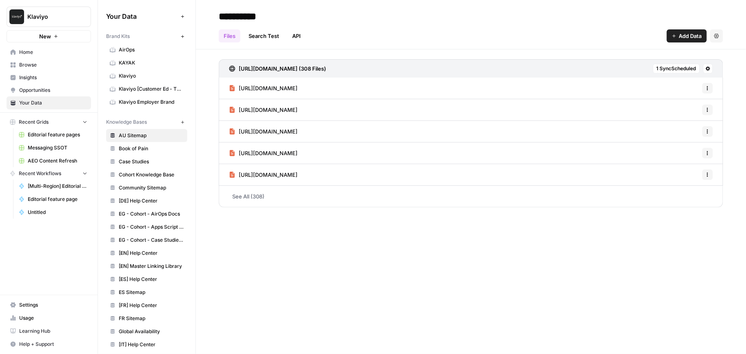
click at [278, 220] on div "**********" at bounding box center [471, 177] width 550 height 354
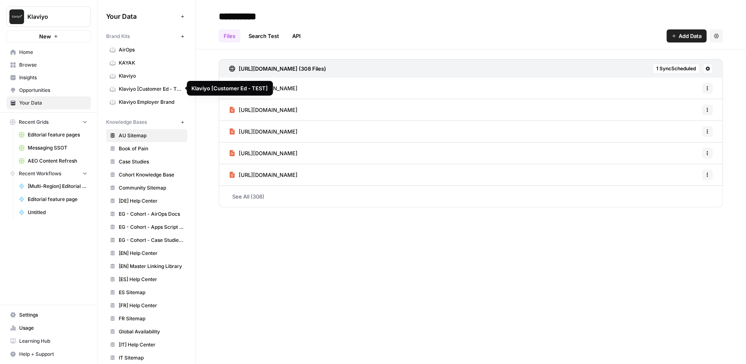
click at [140, 94] on link "Klaviyo [Customer Ed - TEST]" at bounding box center [146, 88] width 81 height 13
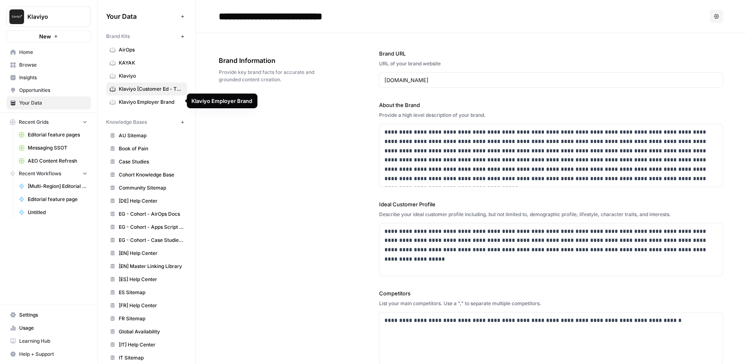
click at [154, 78] on span "Klaviyo" at bounding box center [151, 75] width 65 height 7
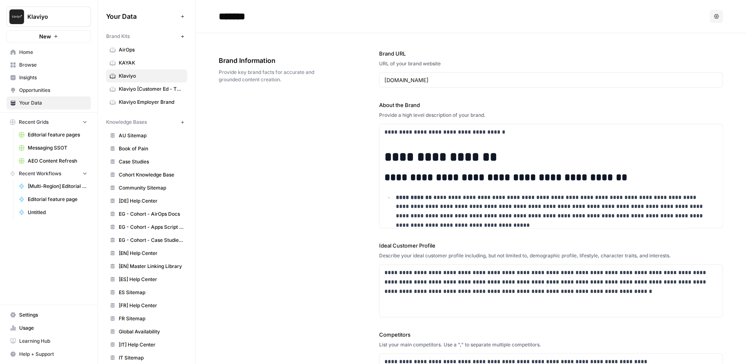
click at [147, 160] on span "Case Studies" at bounding box center [151, 161] width 65 height 7
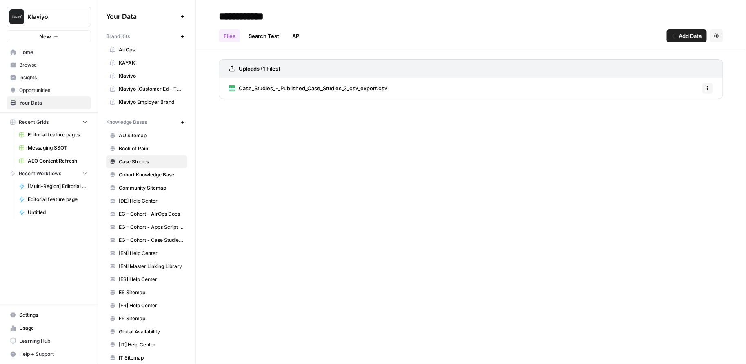
drag, startPoint x: 107, startPoint y: 118, endPoint x: 148, endPoint y: 118, distance: 41.6
click at [148, 118] on div "Knowledge Bases" at bounding box center [141, 121] width 71 height 7
drag, startPoint x: 104, startPoint y: 36, endPoint x: 141, endPoint y: 33, distance: 36.9
click at [141, 33] on div "Your Data Add Data Brand Kits New AirOps KAYAK Klaviyo Klaviyo [Customer Ed - T…" at bounding box center [147, 182] width 98 height 364
drag, startPoint x: 110, startPoint y: 119, endPoint x: 151, endPoint y: 117, distance: 41.3
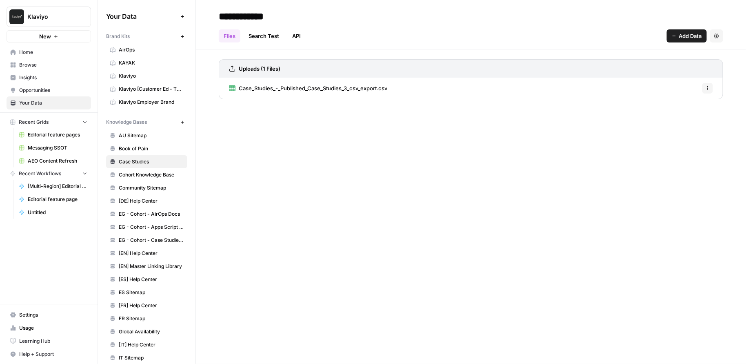
click at [151, 117] on div "Knowledge Bases New" at bounding box center [146, 122] width 81 height 14
drag, startPoint x: 151, startPoint y: 123, endPoint x: 104, endPoint y: 121, distance: 47.4
click at [104, 121] on div "Your Data Add Data Brand Kits New AirOps KAYAK Klaviyo Klaviyo [Customer Ed - T…" at bounding box center [147, 182] width 98 height 364
drag, startPoint x: 130, startPoint y: 33, endPoint x: 107, endPoint y: 35, distance: 22.9
click at [107, 35] on div "Brand Kits" at bounding box center [141, 36] width 71 height 7
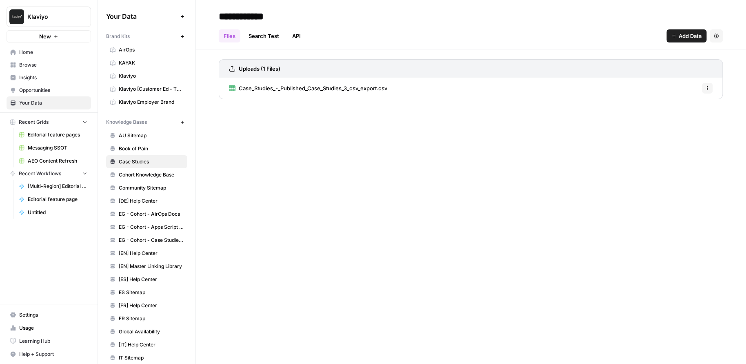
click at [258, 215] on div "**********" at bounding box center [471, 182] width 550 height 364
click at [149, 200] on span "[DE] Help Center" at bounding box center [151, 200] width 65 height 7
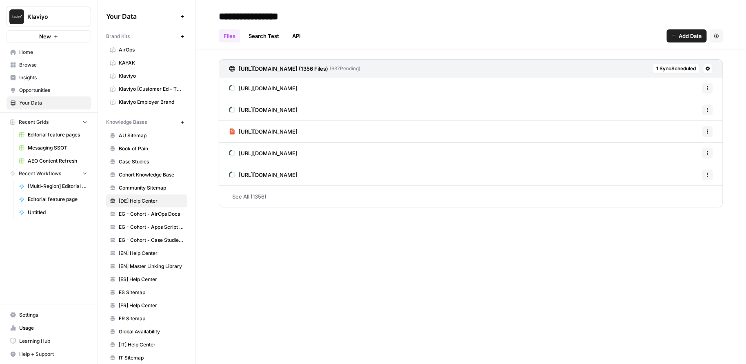
click at [140, 168] on link "Cohort Knowledge Base" at bounding box center [146, 174] width 81 height 13
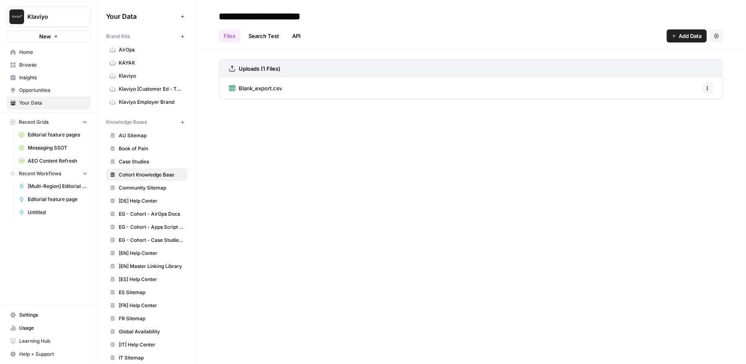
click at [137, 60] on span "KAYAK" at bounding box center [151, 62] width 65 height 7
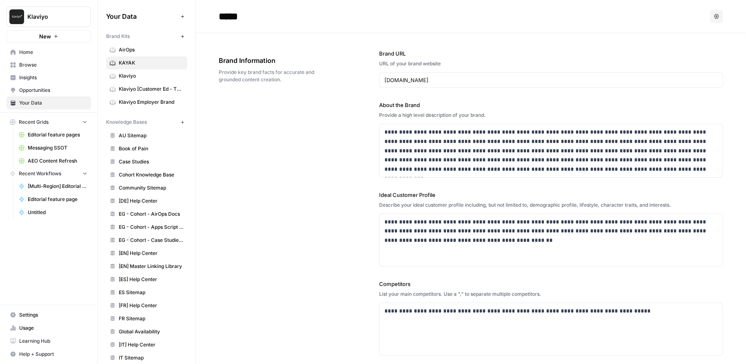
click at [299, 259] on div "**********" at bounding box center [471, 247] width 505 height 428
click at [147, 142] on link "Book of Pain" at bounding box center [146, 148] width 81 height 13
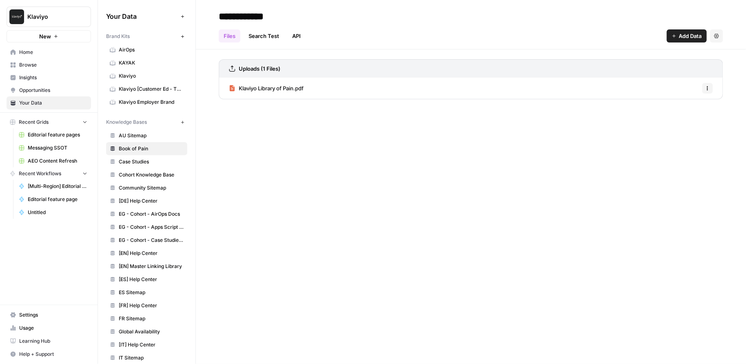
click at [45, 19] on span "Klaviyo" at bounding box center [51, 17] width 49 height 8
type input "monday"
click at [27, 61] on span "[DATE][DOMAIN_NAME]" at bounding box center [79, 61] width 108 height 8
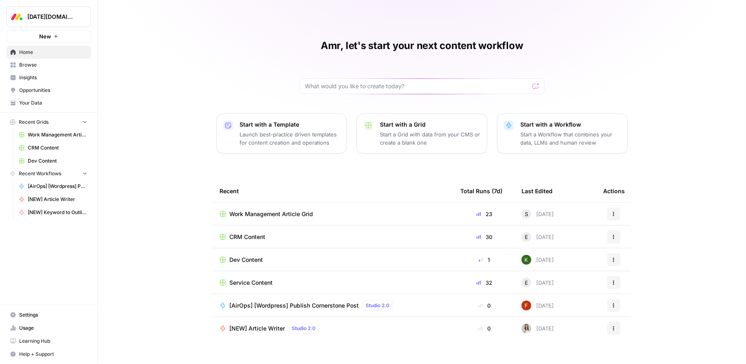
click at [52, 96] on link "Your Data" at bounding box center [49, 102] width 85 height 13
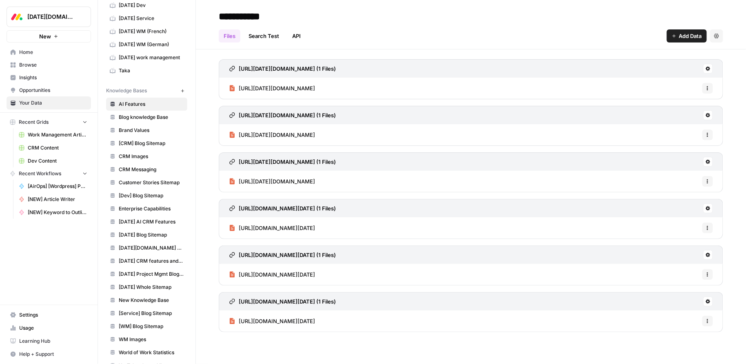
scroll to position [107, 0]
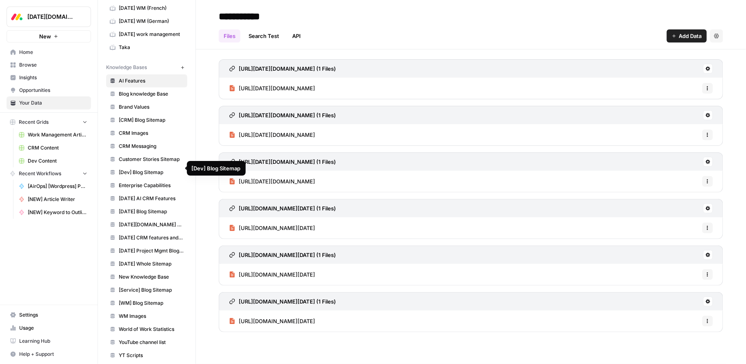
click at [142, 247] on span "[DATE] Project Mgmt Blog Sitemap" at bounding box center [151, 250] width 65 height 7
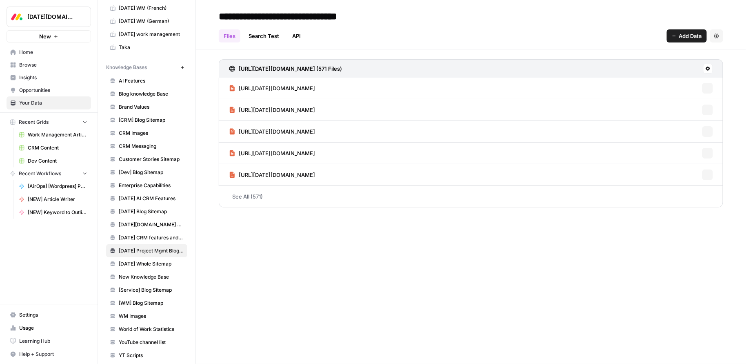
click at [142, 231] on link "[DATE] CRM features and use cases" at bounding box center [146, 237] width 81 height 13
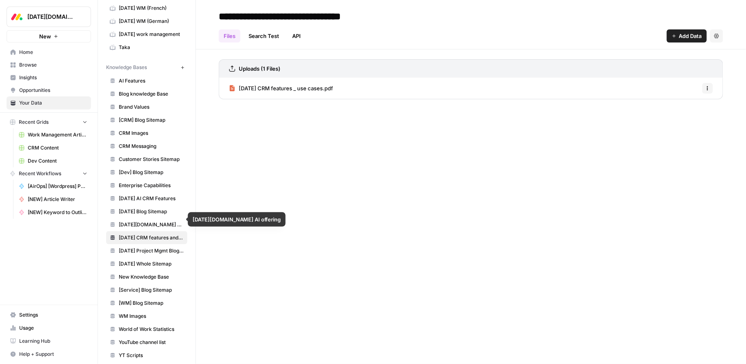
click at [142, 205] on link "[DATE] Blog Sitemap" at bounding box center [146, 211] width 81 height 13
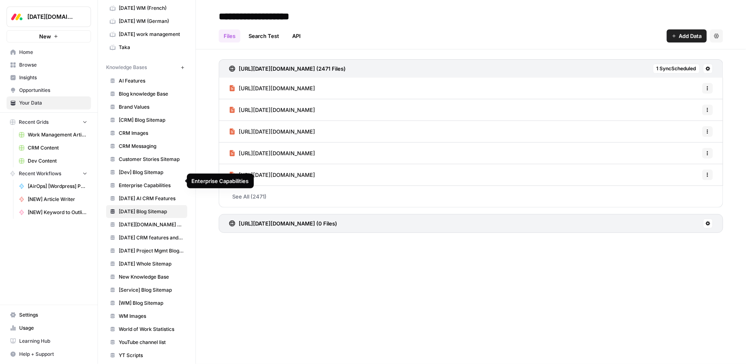
click at [144, 183] on span "Enterprise Capabilities" at bounding box center [151, 185] width 65 height 7
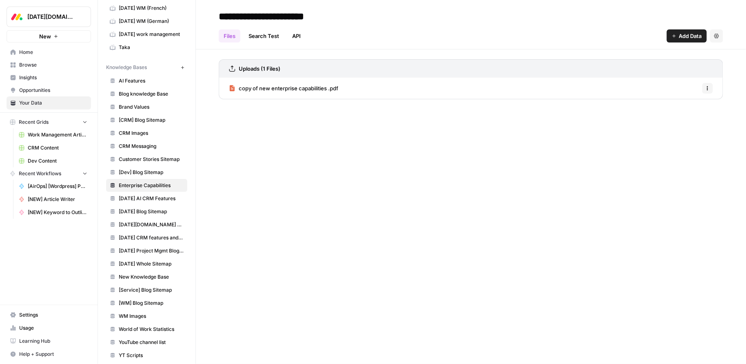
click at [142, 131] on span "CRM Images" at bounding box center [151, 132] width 65 height 7
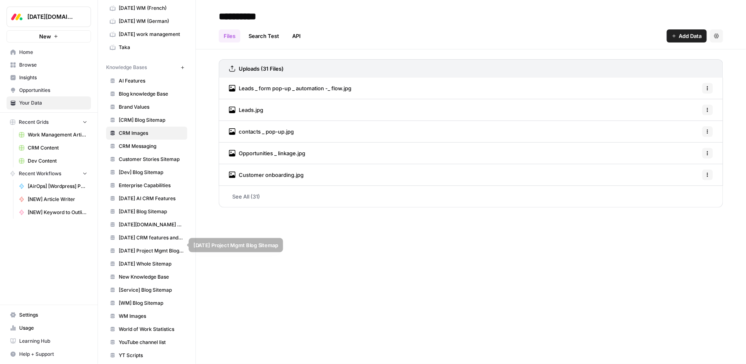
click at [136, 260] on span "[DATE] Whole Sitemap" at bounding box center [151, 263] width 65 height 7
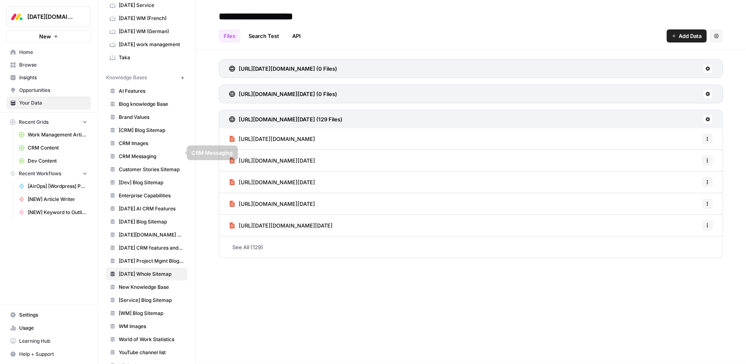
scroll to position [45, 0]
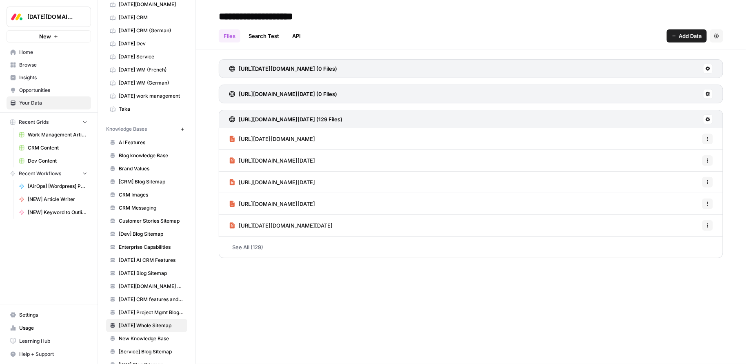
click at [160, 267] on link "[DATE] Blog Sitemap" at bounding box center [146, 273] width 81 height 13
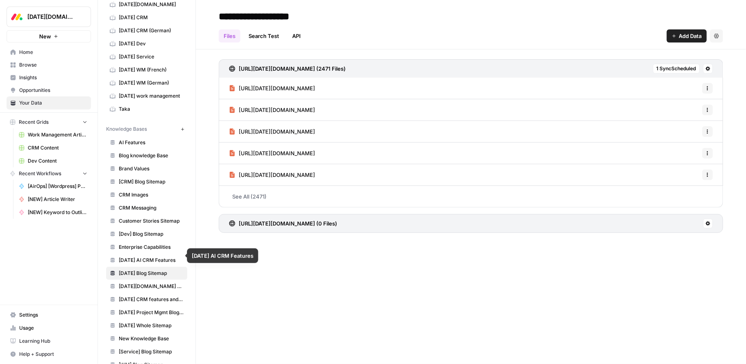
click at [158, 260] on link "[DATE] AI CRM Features" at bounding box center [146, 260] width 81 height 13
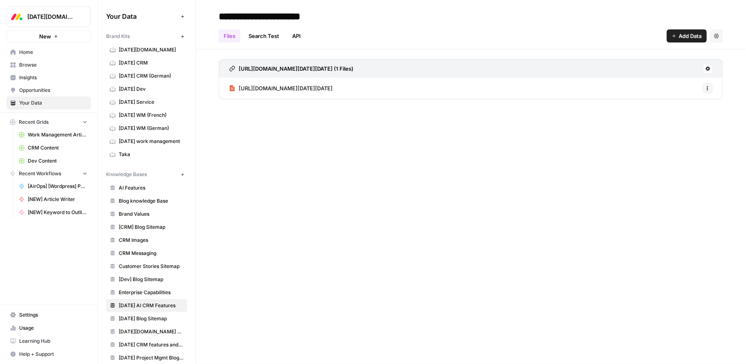
click at [142, 125] on span "[DATE] WM (German)" at bounding box center [151, 128] width 65 height 7
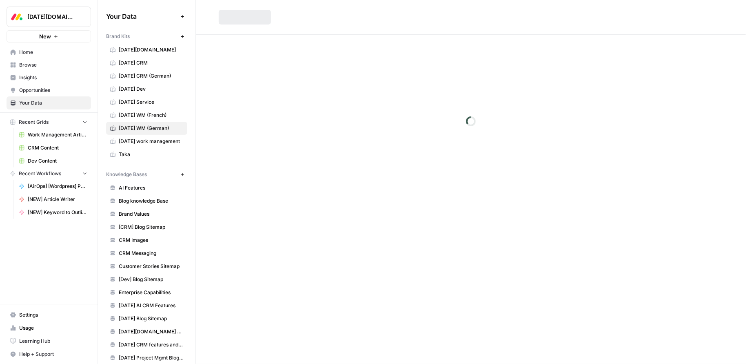
click at [143, 115] on span "[DATE] WM (French)" at bounding box center [151, 114] width 65 height 7
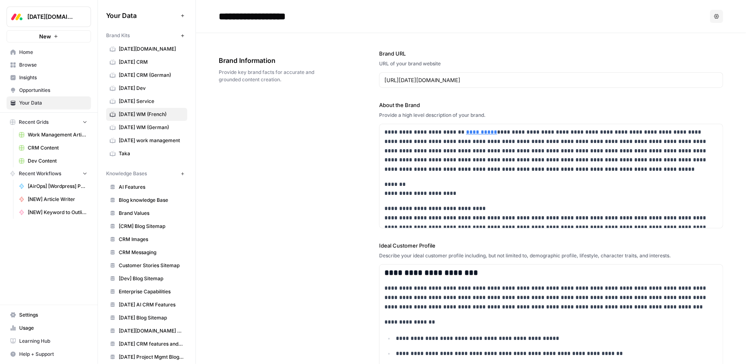
scroll to position [1, 0]
click at [287, 184] on div "**********" at bounding box center [471, 324] width 505 height 582
click at [335, 200] on div "**********" at bounding box center [471, 324] width 505 height 582
click at [322, 137] on div "**********" at bounding box center [471, 324] width 505 height 582
